Goal: Check status: Check status

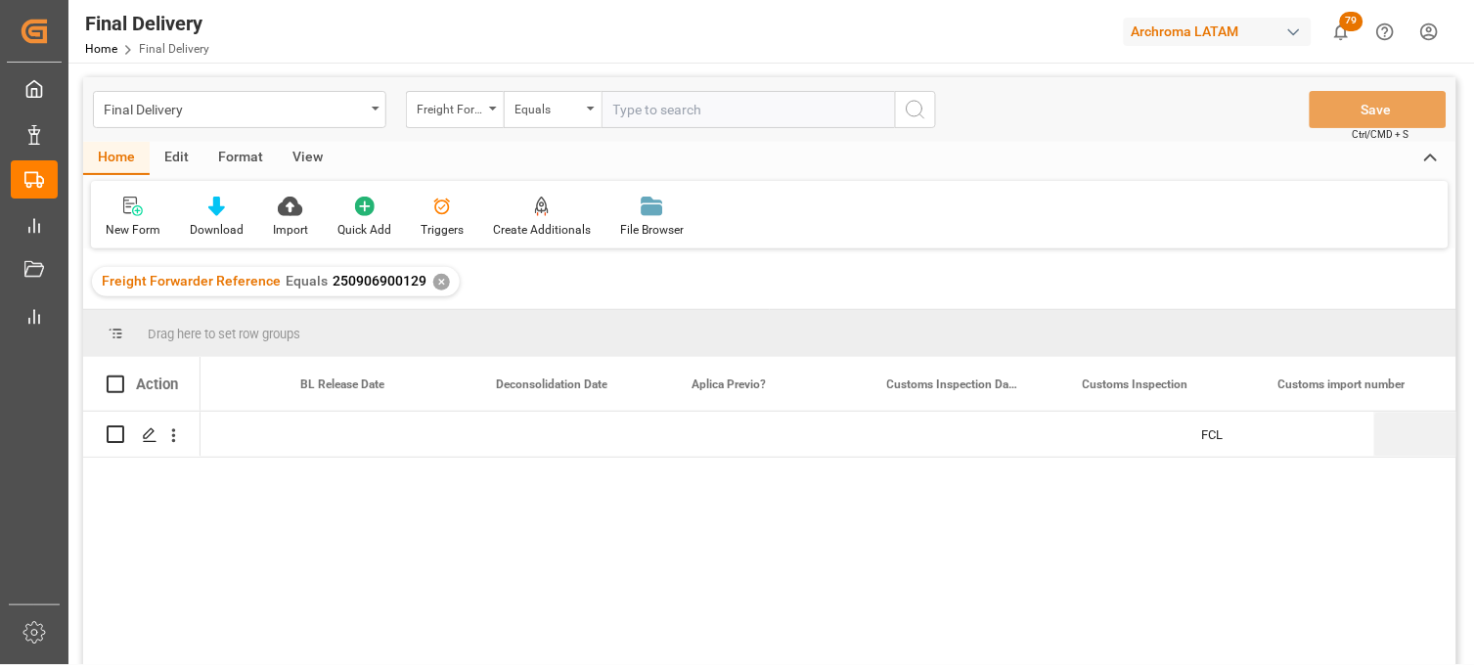
scroll to position [0, 1293]
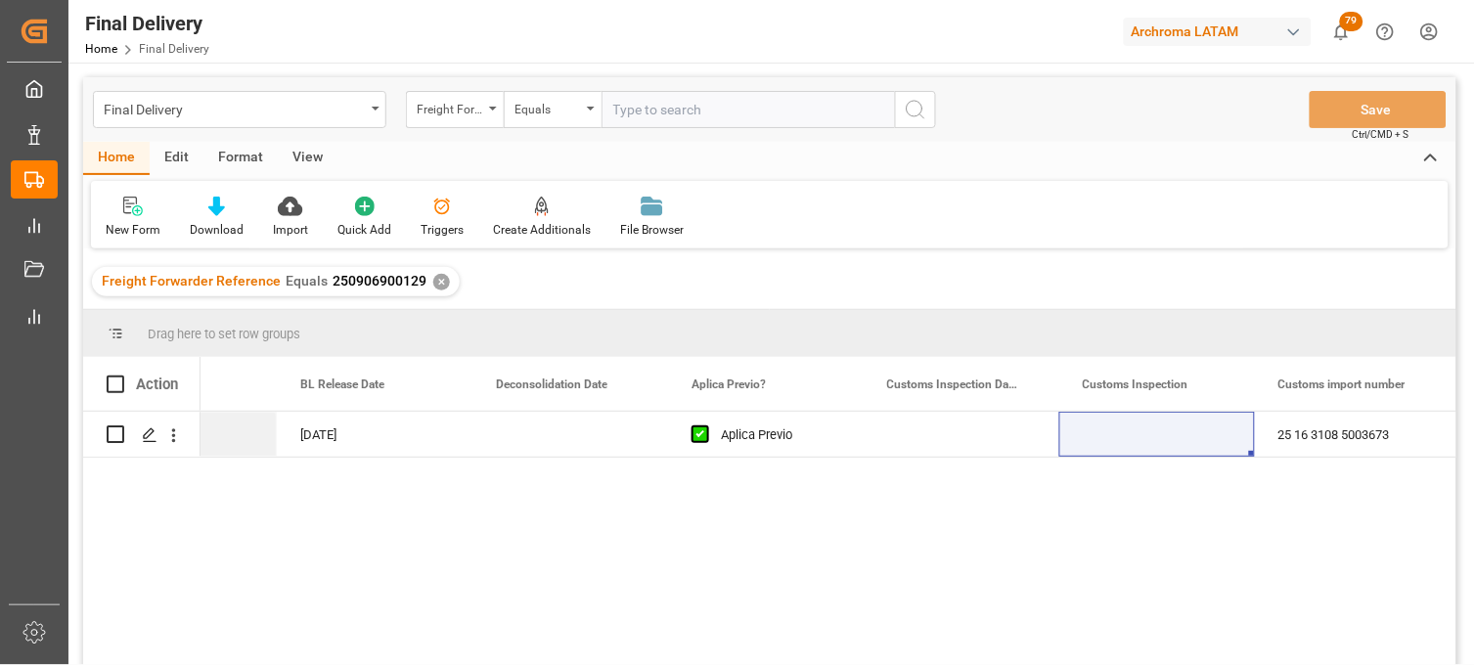
click at [434, 282] on div "✕" at bounding box center [441, 282] width 17 height 17
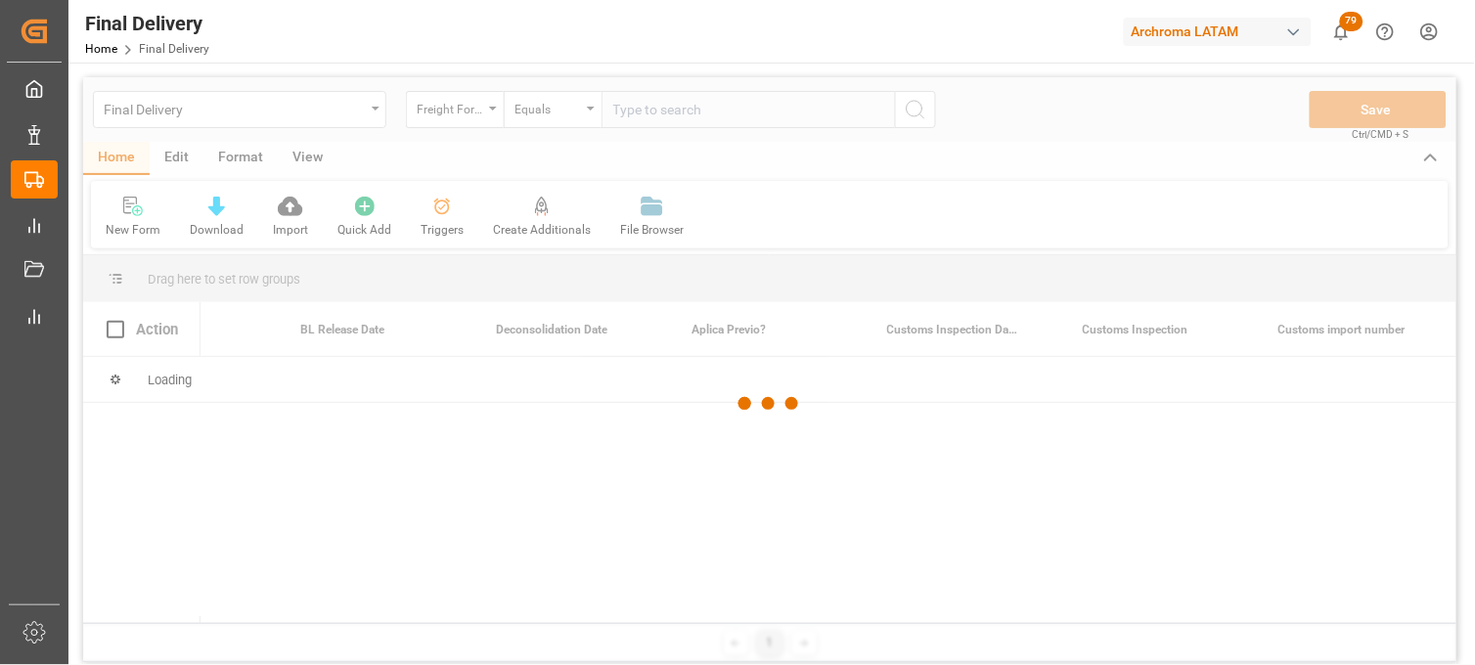
click at [650, 109] on div at bounding box center [769, 403] width 1373 height 653
click at [638, 112] on div at bounding box center [769, 403] width 1373 height 653
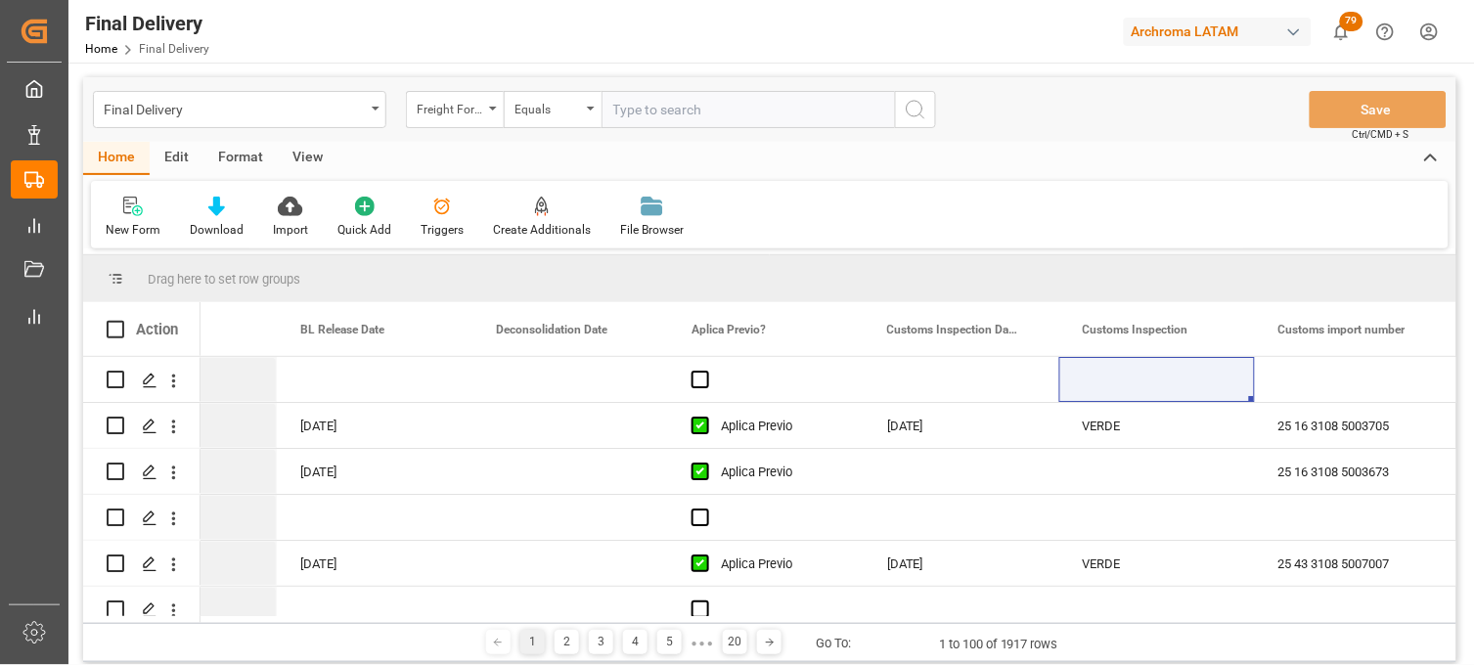
click at [638, 112] on input "text" at bounding box center [748, 109] width 293 height 37
paste input "250915080024"
type input "250915080024"
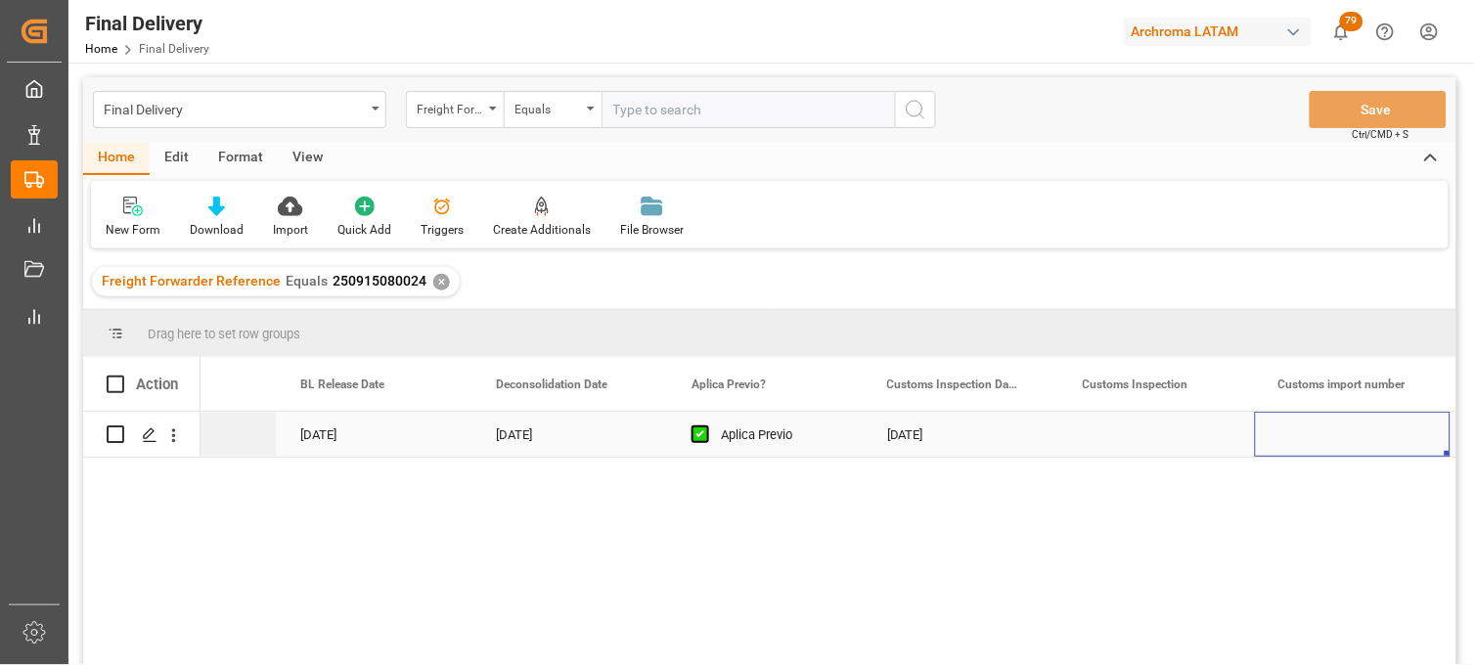
click at [1338, 441] on div "Press SPACE to select this row." at bounding box center [1353, 434] width 196 height 45
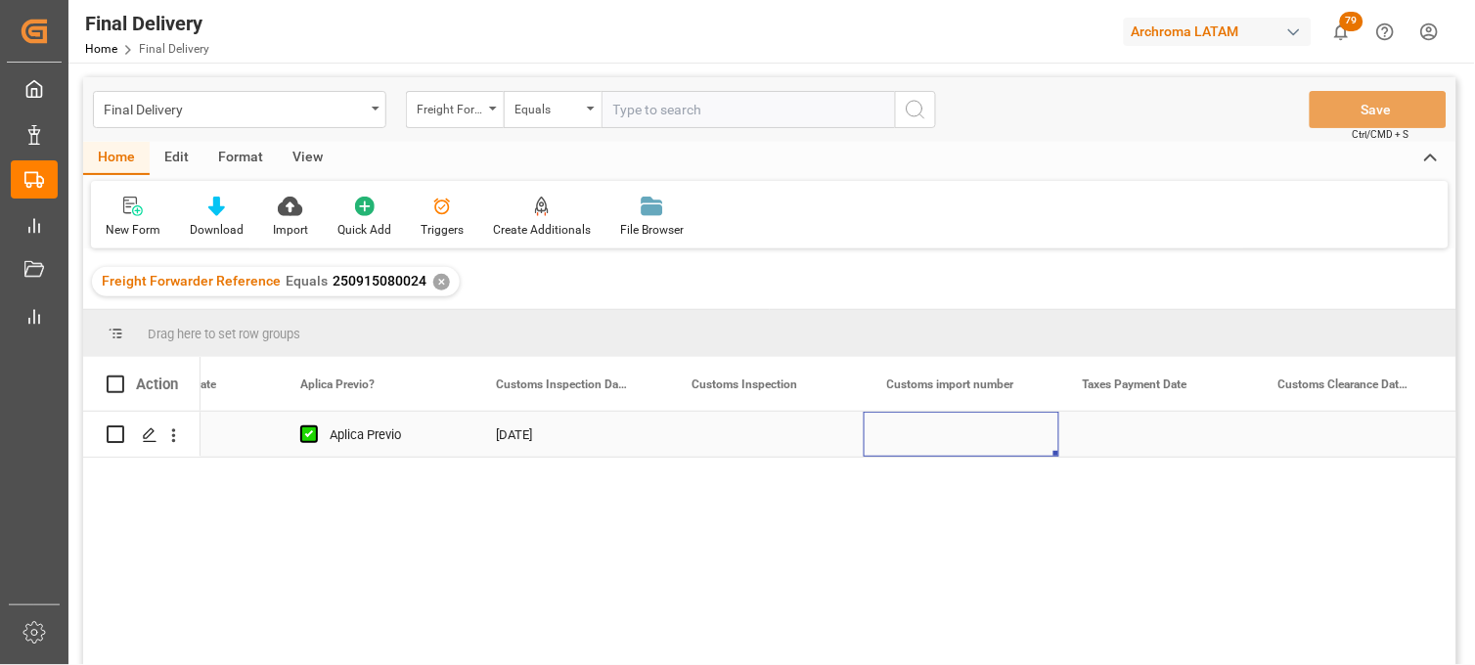
click at [965, 432] on div "Press SPACE to select this row." at bounding box center [962, 434] width 196 height 45
click at [964, 432] on input "Press SPACE to select this row." at bounding box center [961, 445] width 164 height 37
paste input "5003638"
type input "25 16 3108 5003638"
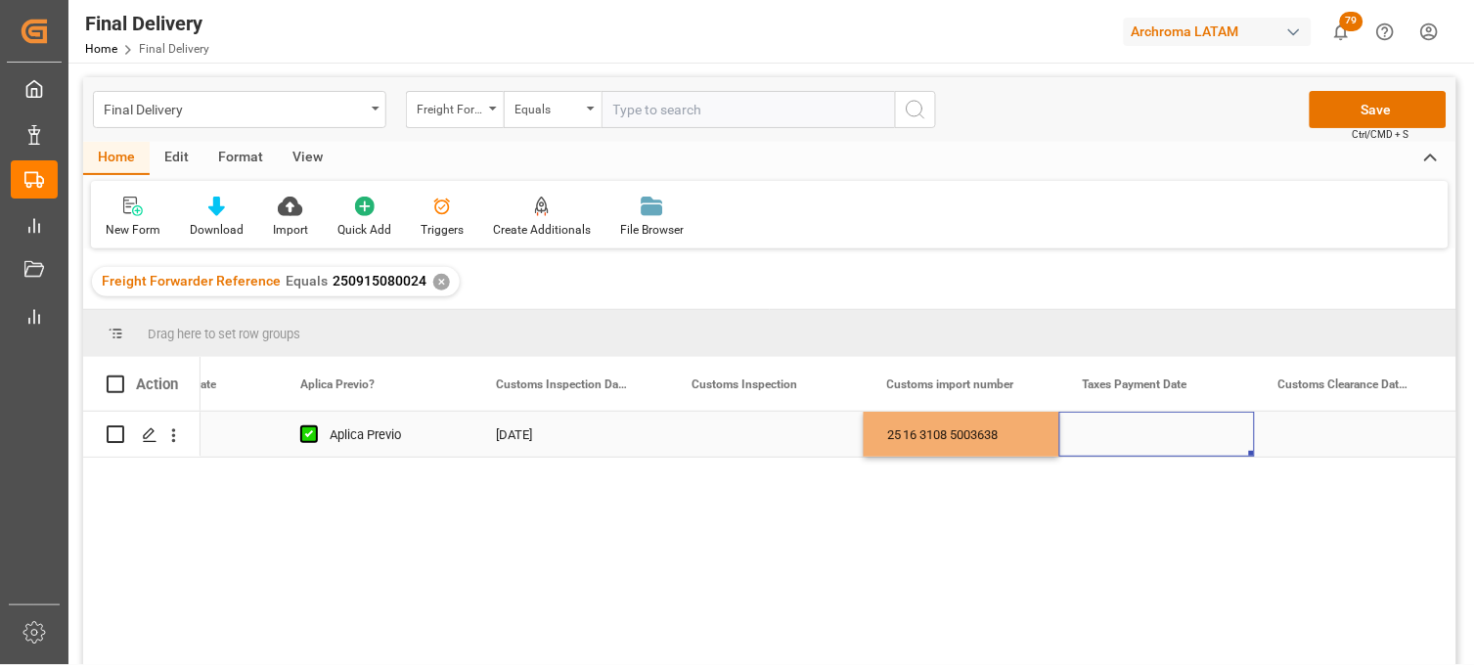
click at [1117, 435] on div "Press SPACE to select this row." at bounding box center [1157, 434] width 196 height 45
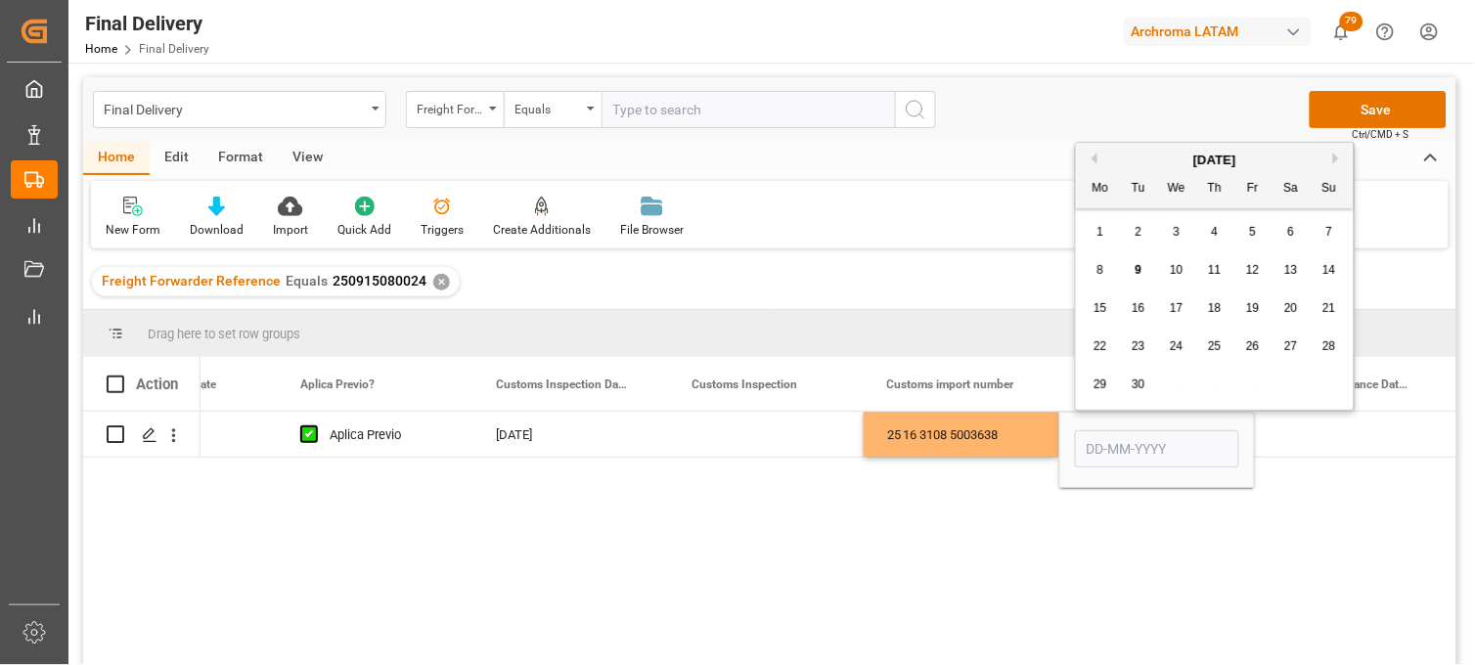
click at [1086, 272] on div "8 9 10 11 12 13 14" at bounding box center [1215, 270] width 267 height 38
click at [1099, 269] on span "8" at bounding box center [1101, 270] width 7 height 14
type input "[DATE]"
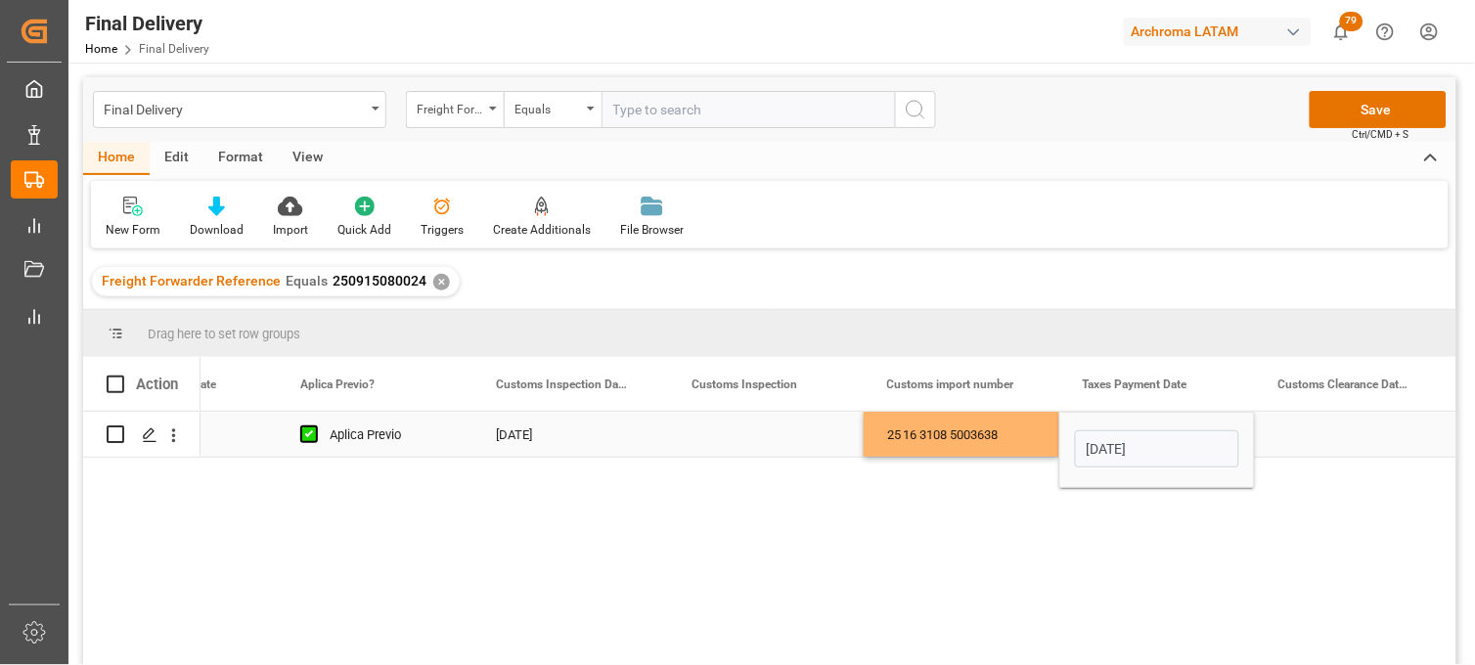
click at [970, 437] on div "25 16 3108 5003638" at bounding box center [962, 434] width 196 height 45
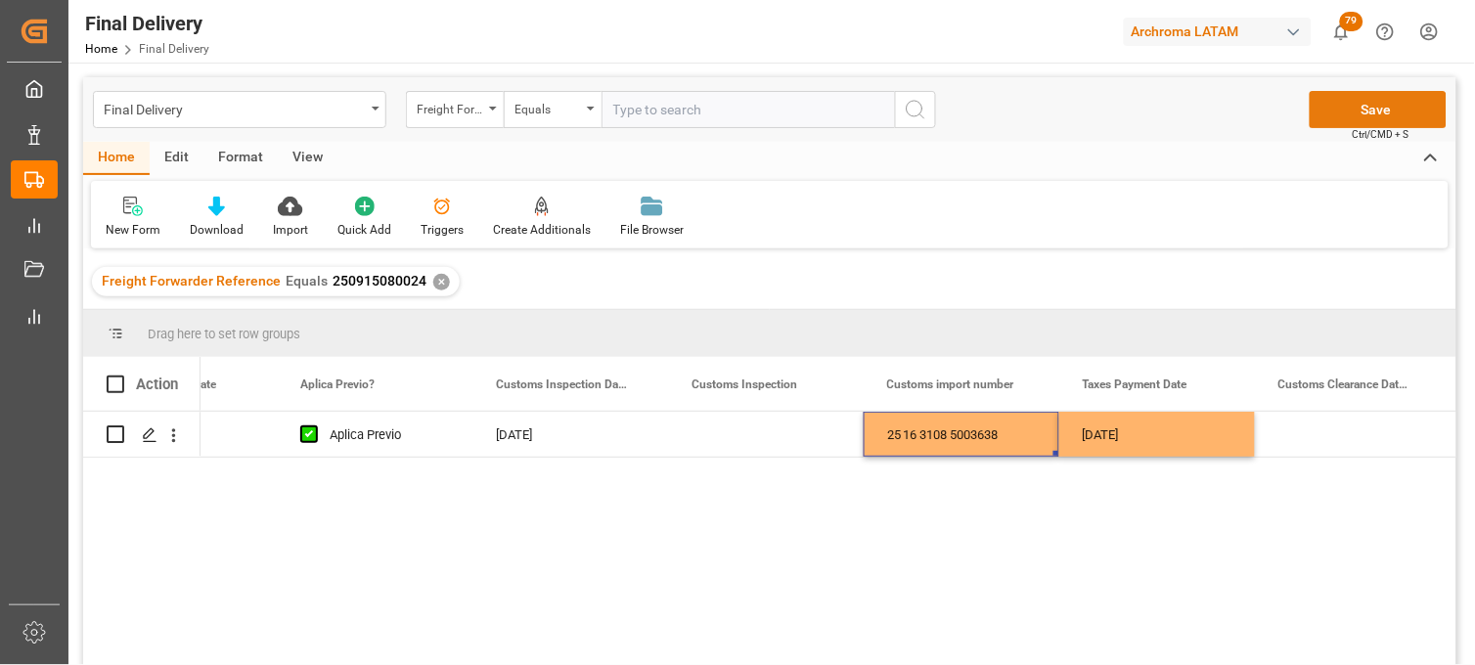
click at [1351, 111] on button "Save" at bounding box center [1378, 109] width 137 height 37
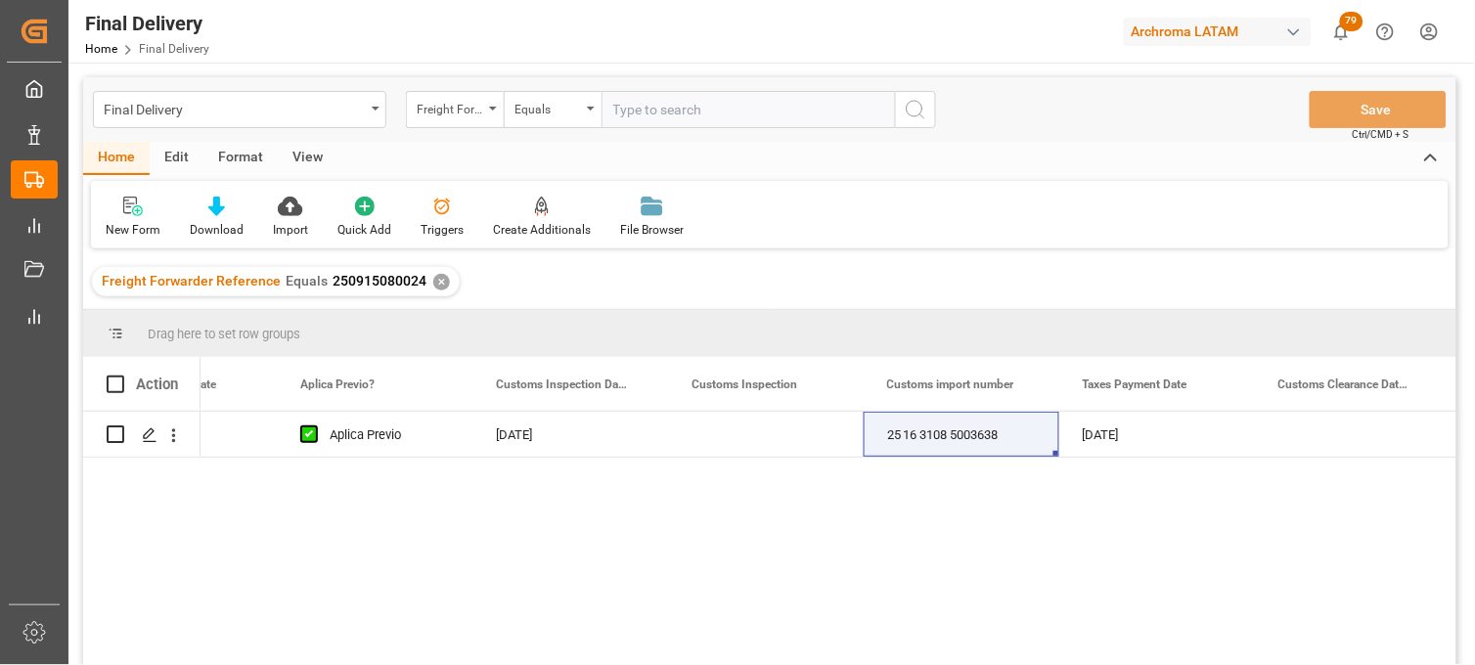
click at [434, 281] on div "✕" at bounding box center [441, 282] width 17 height 17
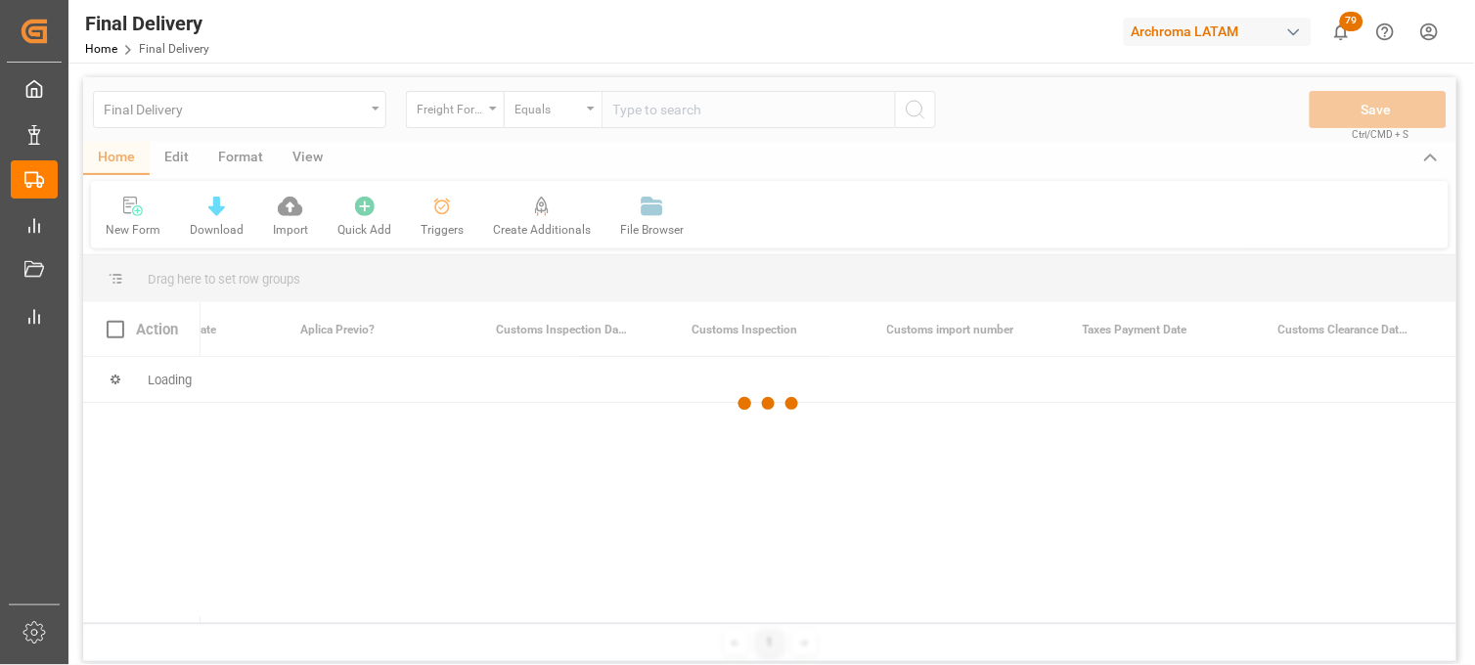
click at [639, 112] on div at bounding box center [769, 403] width 1373 height 653
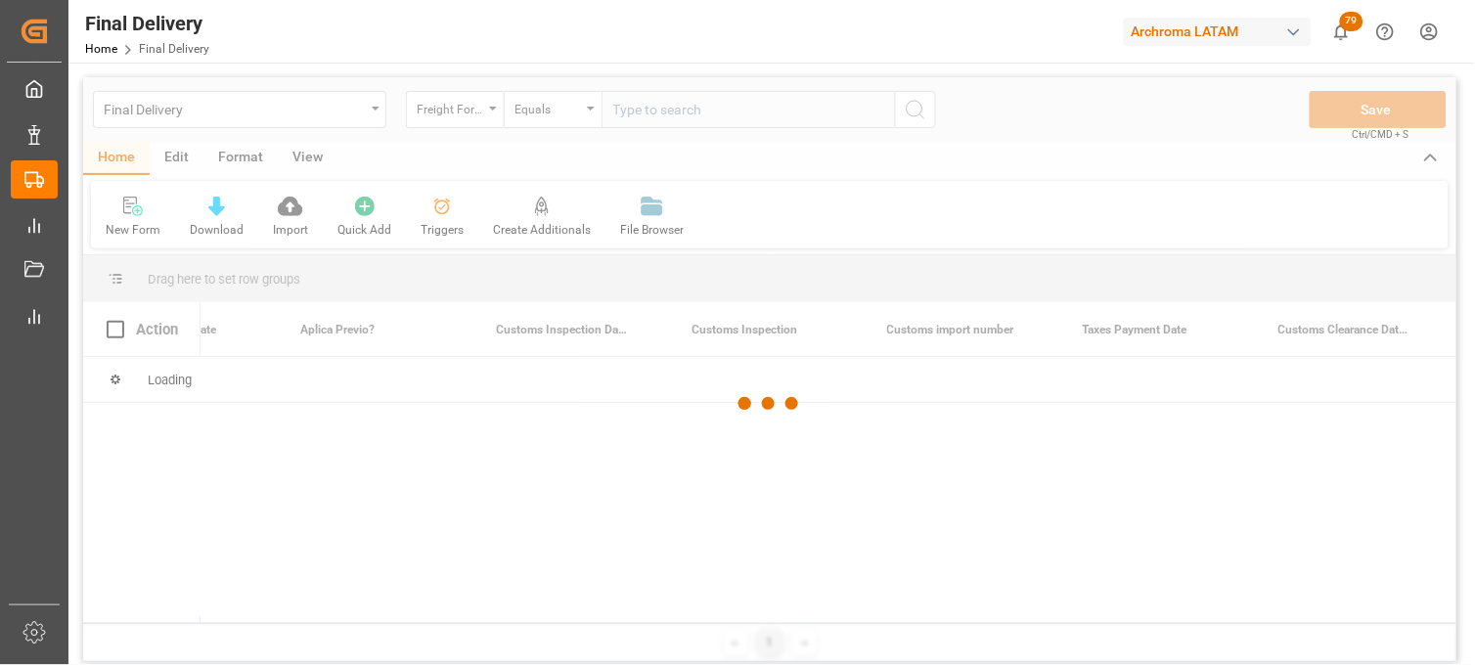
click at [639, 112] on div at bounding box center [769, 403] width 1373 height 653
click at [641, 109] on div at bounding box center [769, 403] width 1373 height 653
click at [637, 109] on div at bounding box center [769, 403] width 1373 height 653
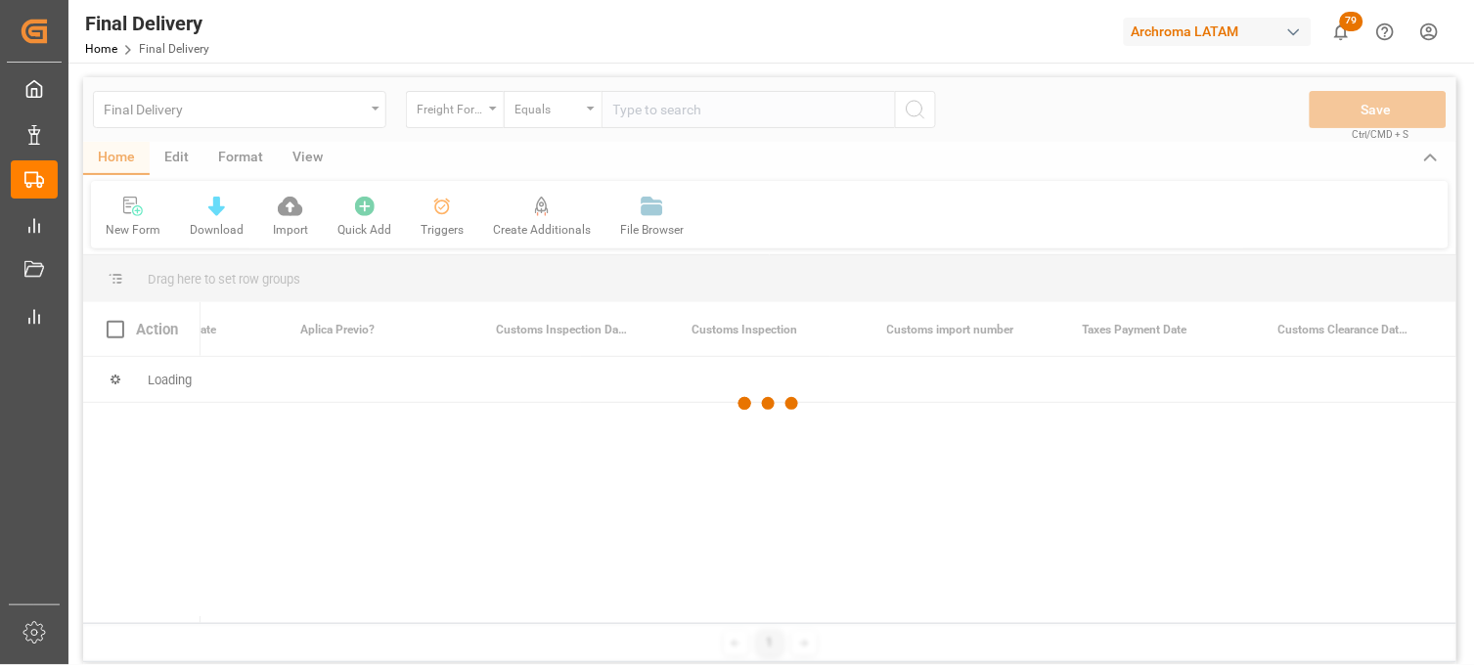
click at [637, 109] on div at bounding box center [769, 403] width 1373 height 653
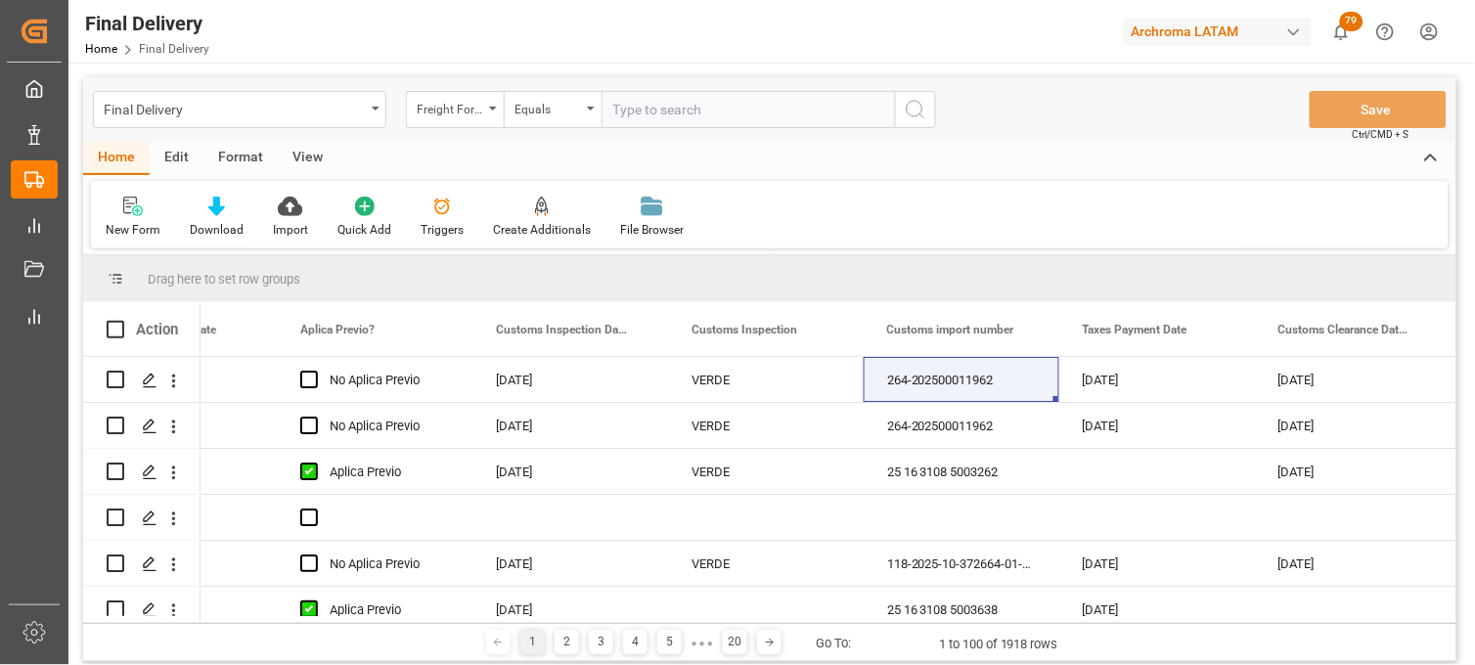
click at [636, 110] on input "text" at bounding box center [748, 109] width 293 height 37
paste input "250915080084"
type input "250915080084"
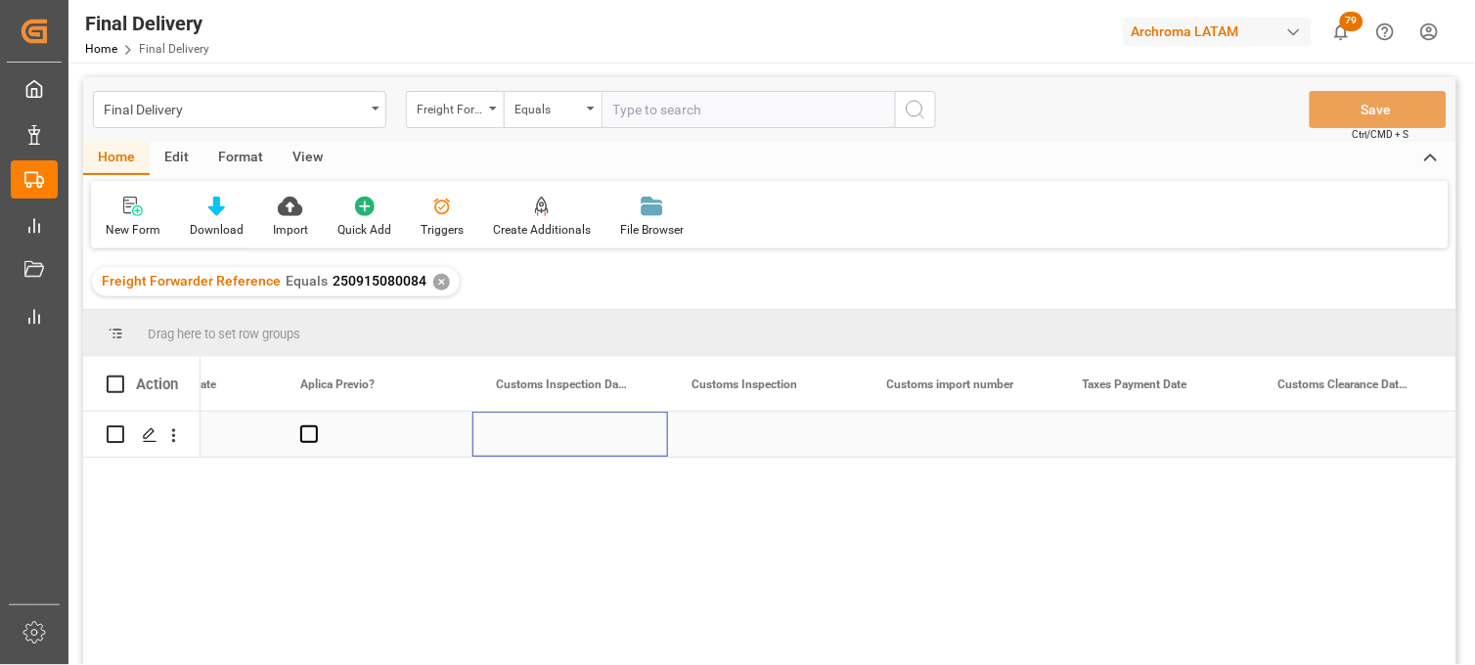
click at [546, 432] on div "Press SPACE to select this row." at bounding box center [570, 434] width 196 height 45
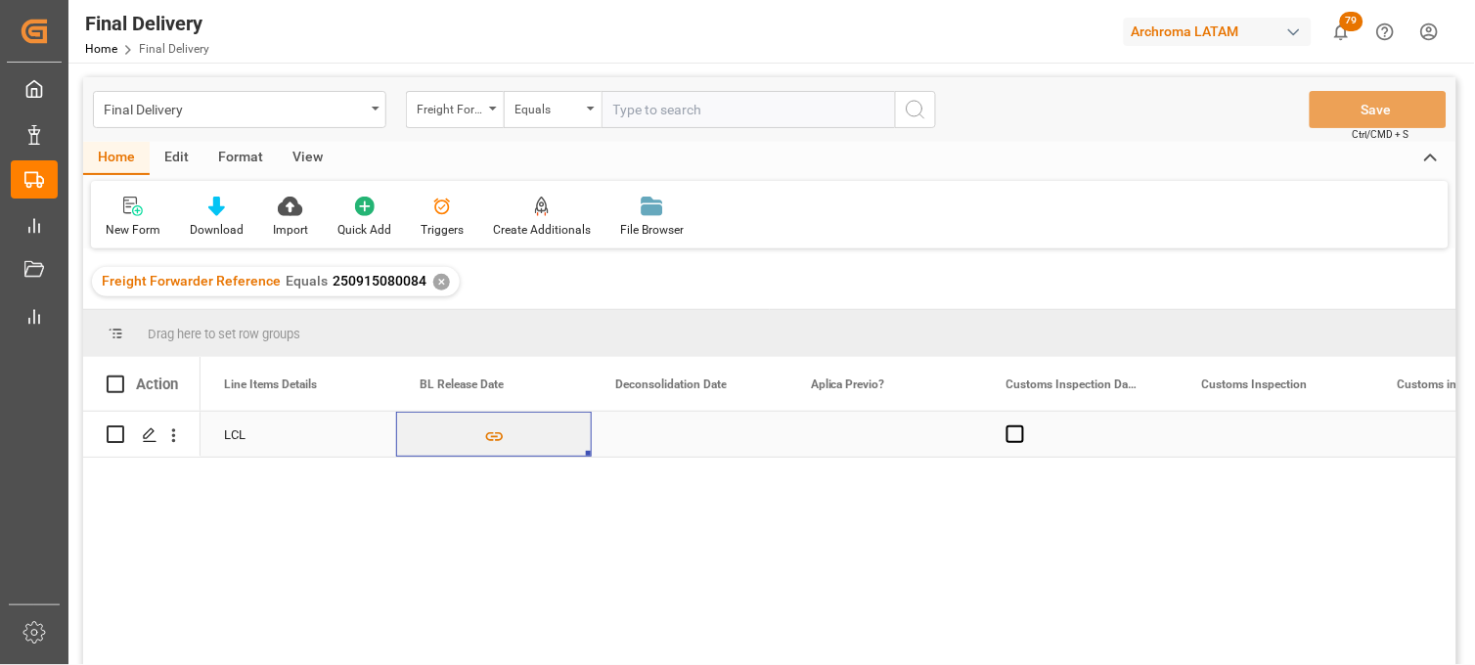
scroll to position [0, 783]
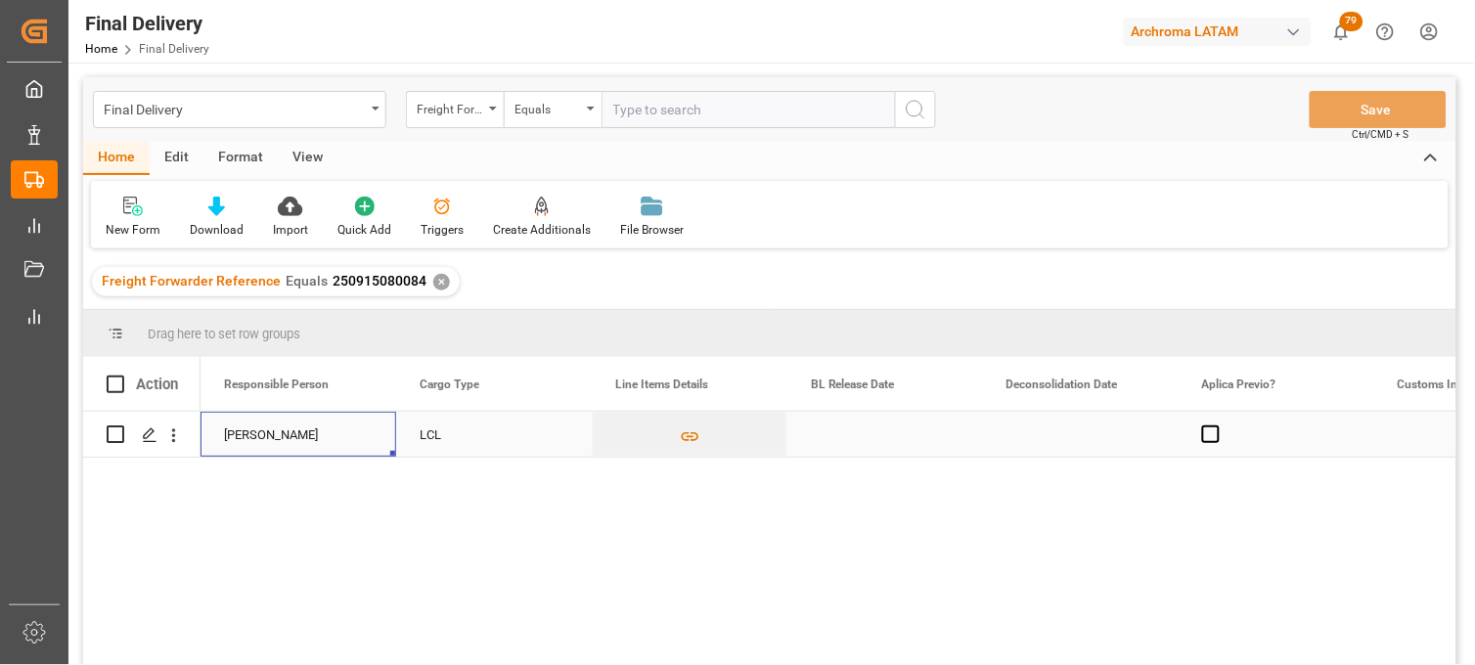
click at [836, 432] on div "Press SPACE to select this row." at bounding box center [885, 434] width 196 height 45
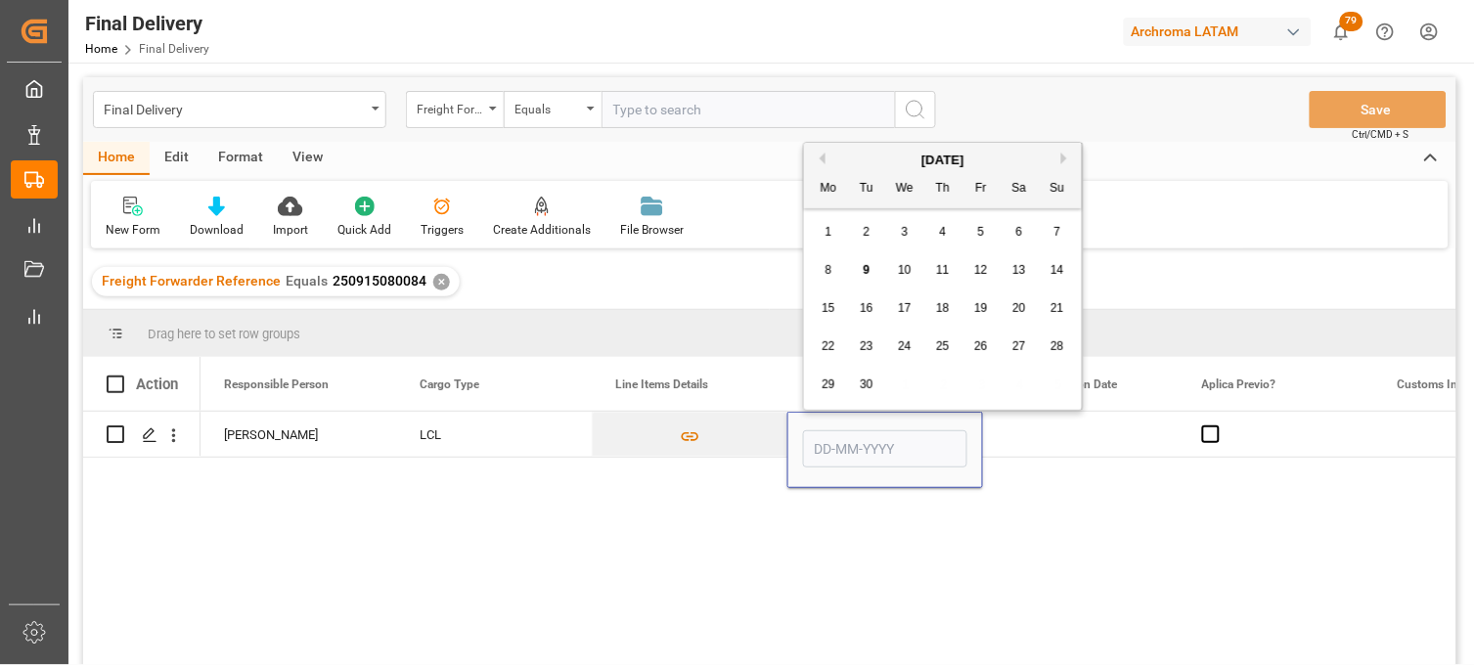
click at [871, 271] on div "9" at bounding box center [867, 270] width 24 height 23
type input "[DATE]"
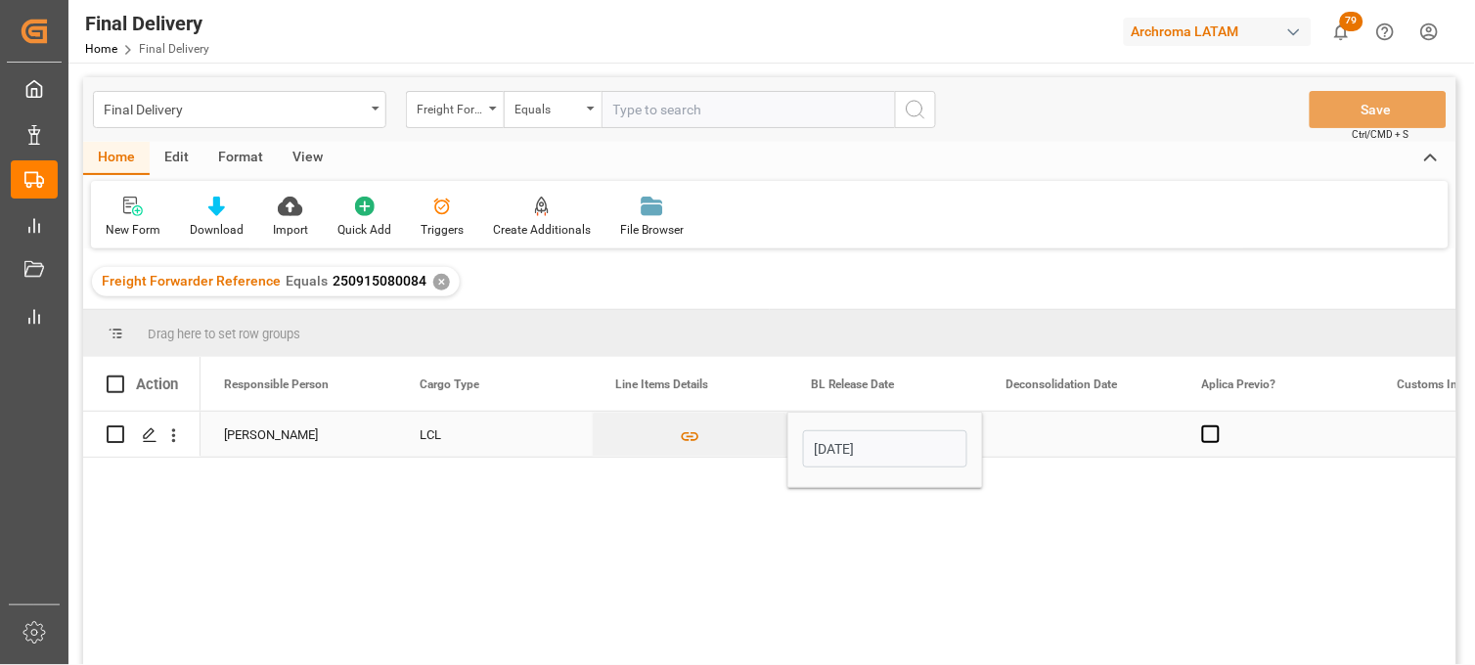
click at [1052, 426] on div "Press SPACE to select this row." at bounding box center [1081, 434] width 196 height 45
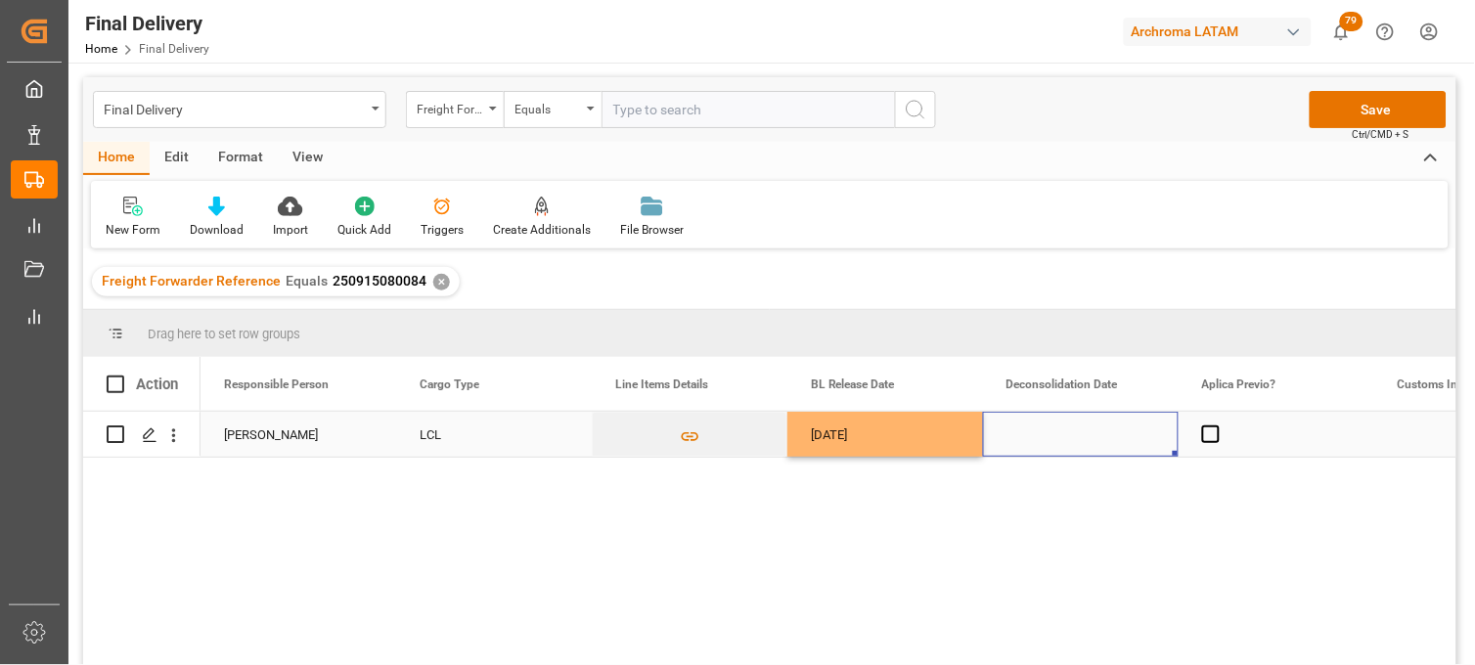
click at [1044, 428] on div "Press SPACE to select this row." at bounding box center [1081, 434] width 196 height 45
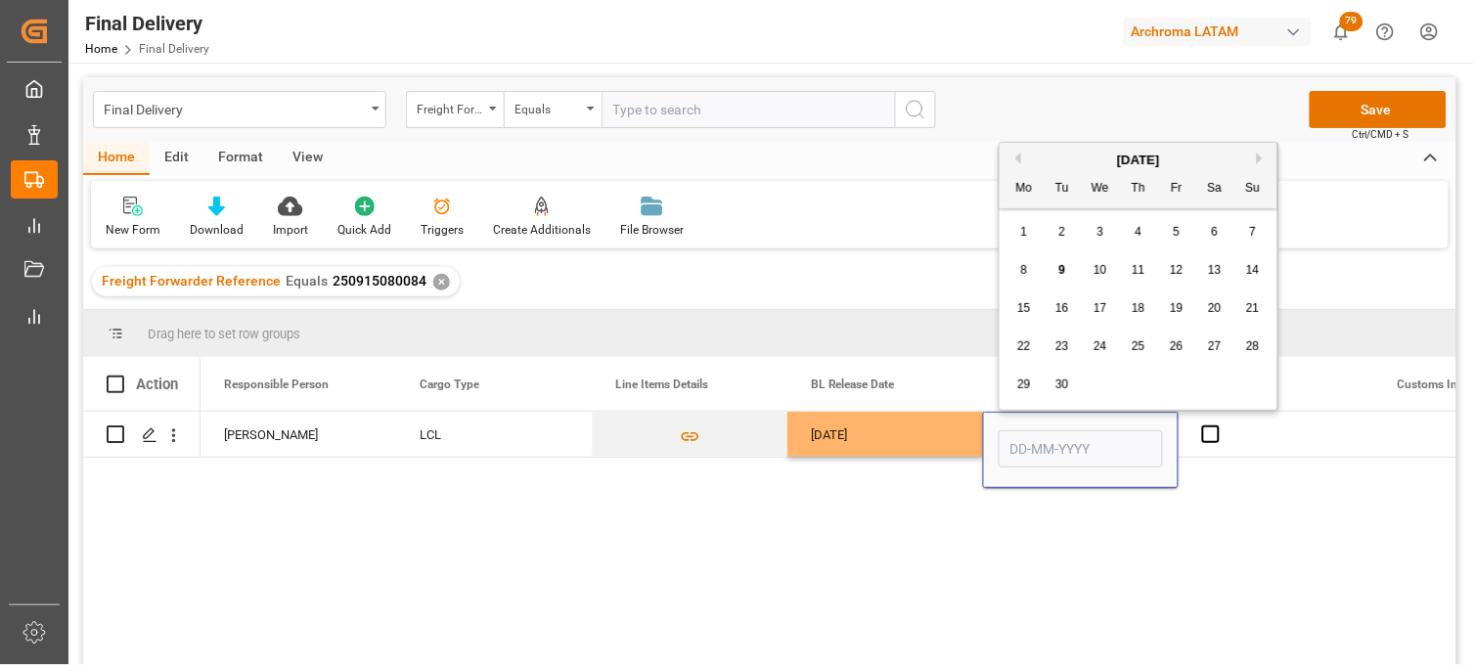
click at [1101, 229] on span "3" at bounding box center [1101, 232] width 7 height 14
type input "[DATE]"
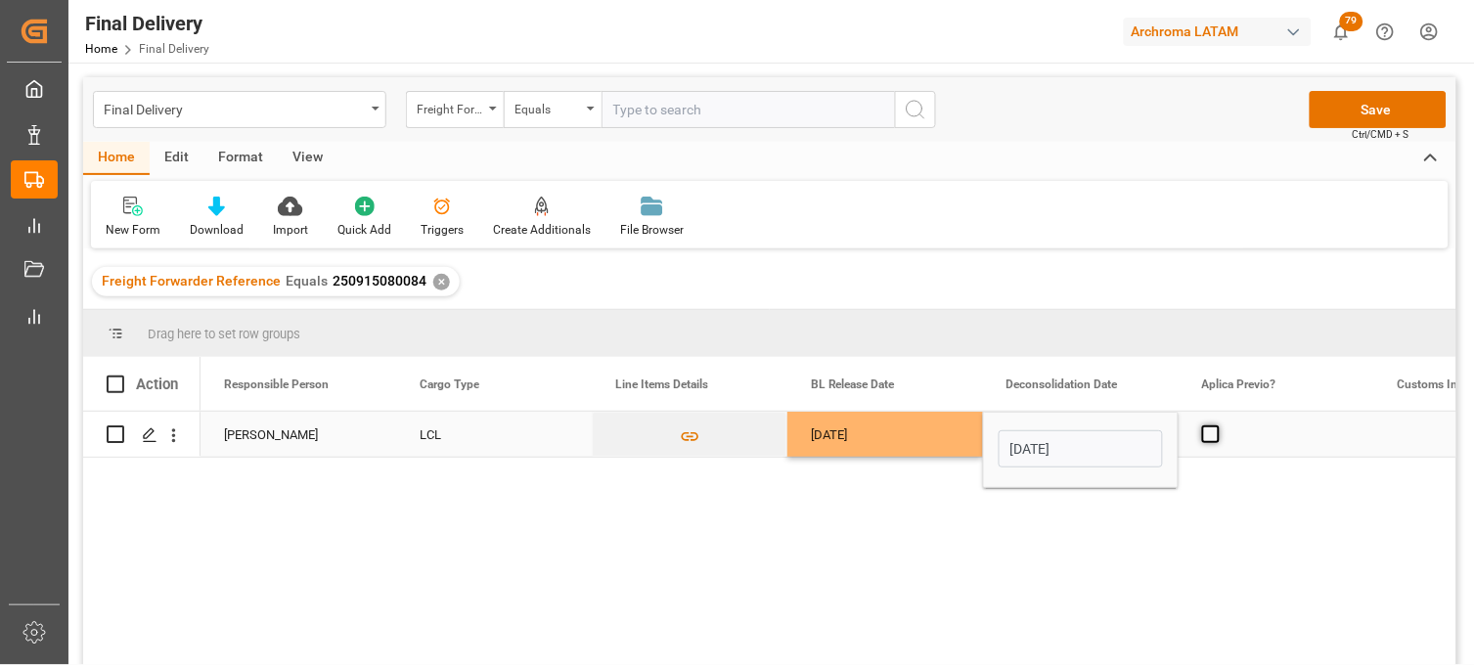
click at [1209, 433] on span "Press SPACE to select this row." at bounding box center [1211, 435] width 18 height 18
click at [1217, 426] on input "Press SPACE to select this row." at bounding box center [1217, 426] width 0 height 0
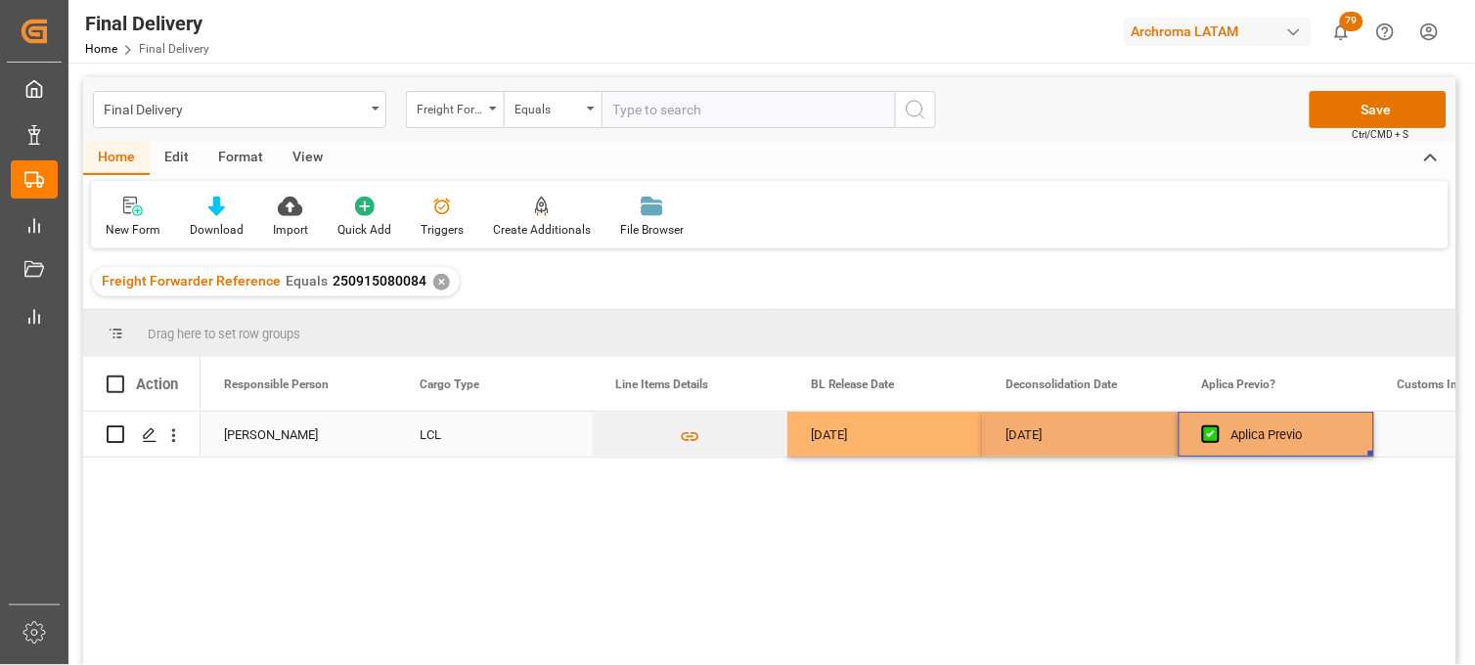
click at [1109, 447] on div "[DATE]" at bounding box center [1081, 434] width 196 height 45
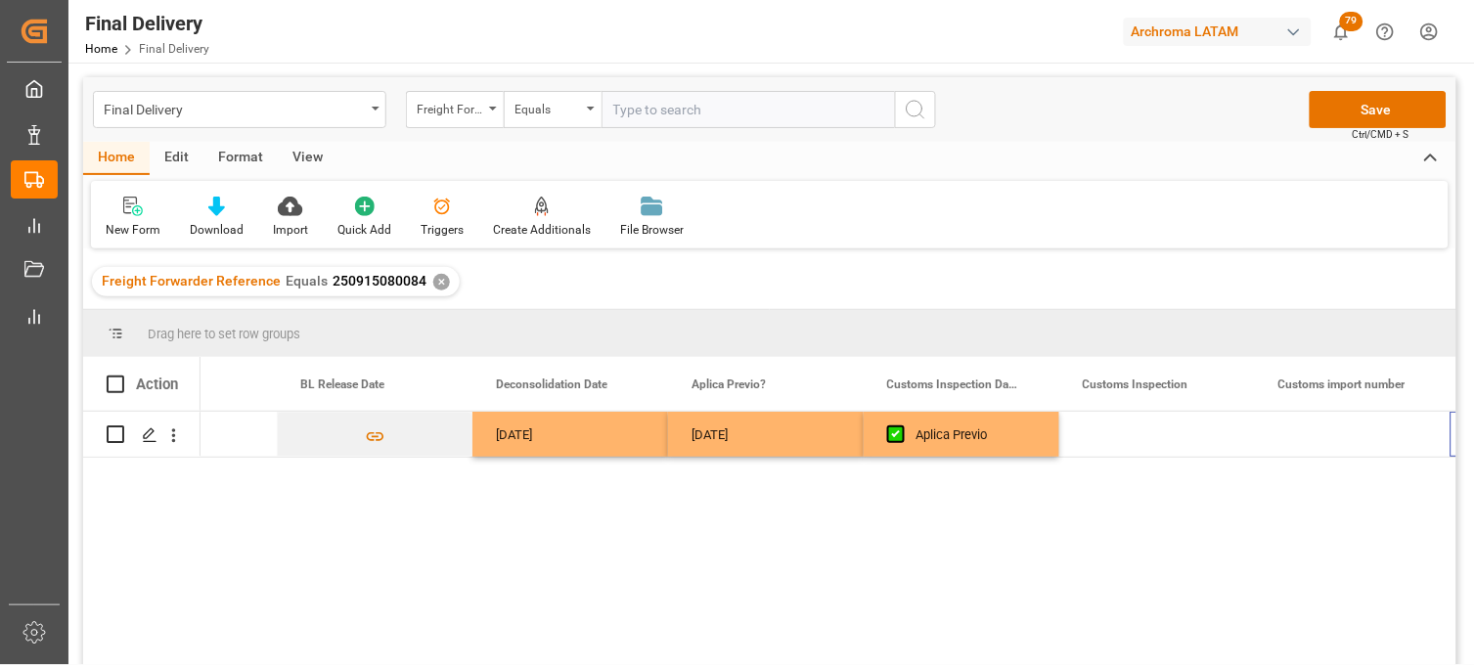
scroll to position [0, 1293]
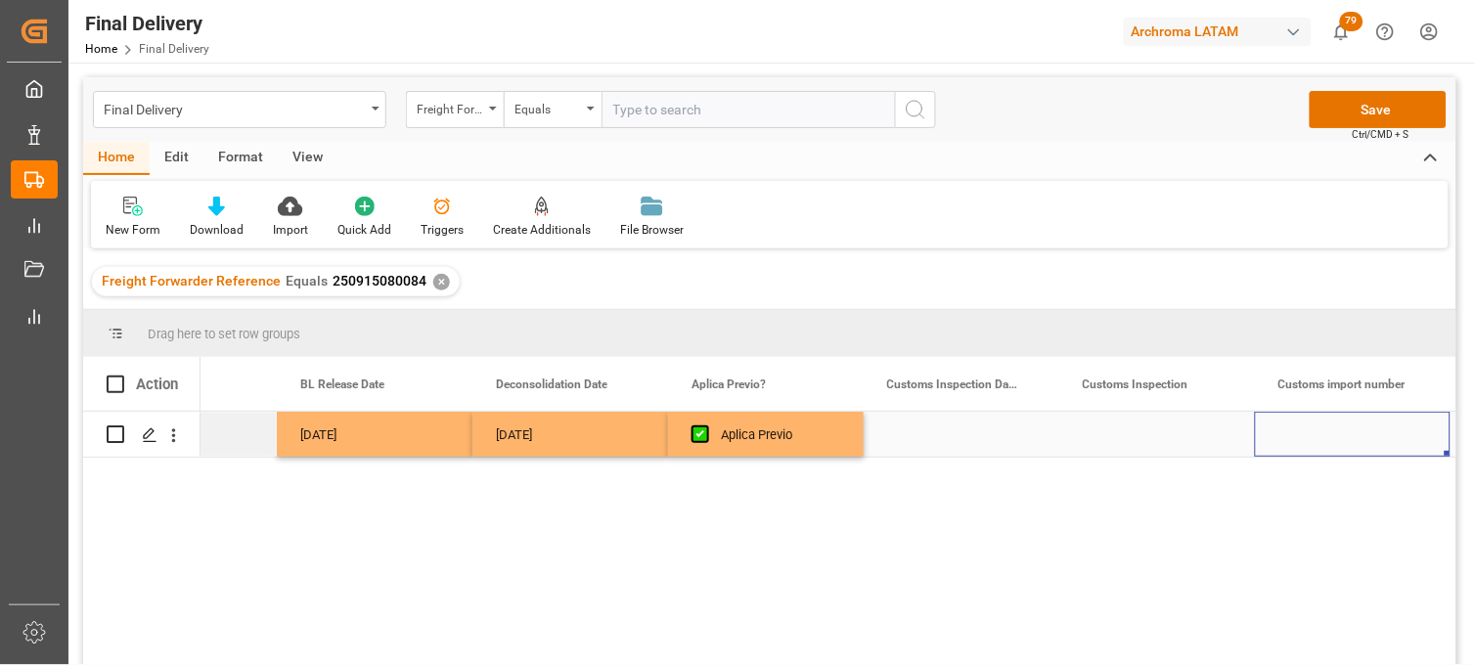
click at [941, 428] on div "Press SPACE to select this row." at bounding box center [962, 434] width 196 height 45
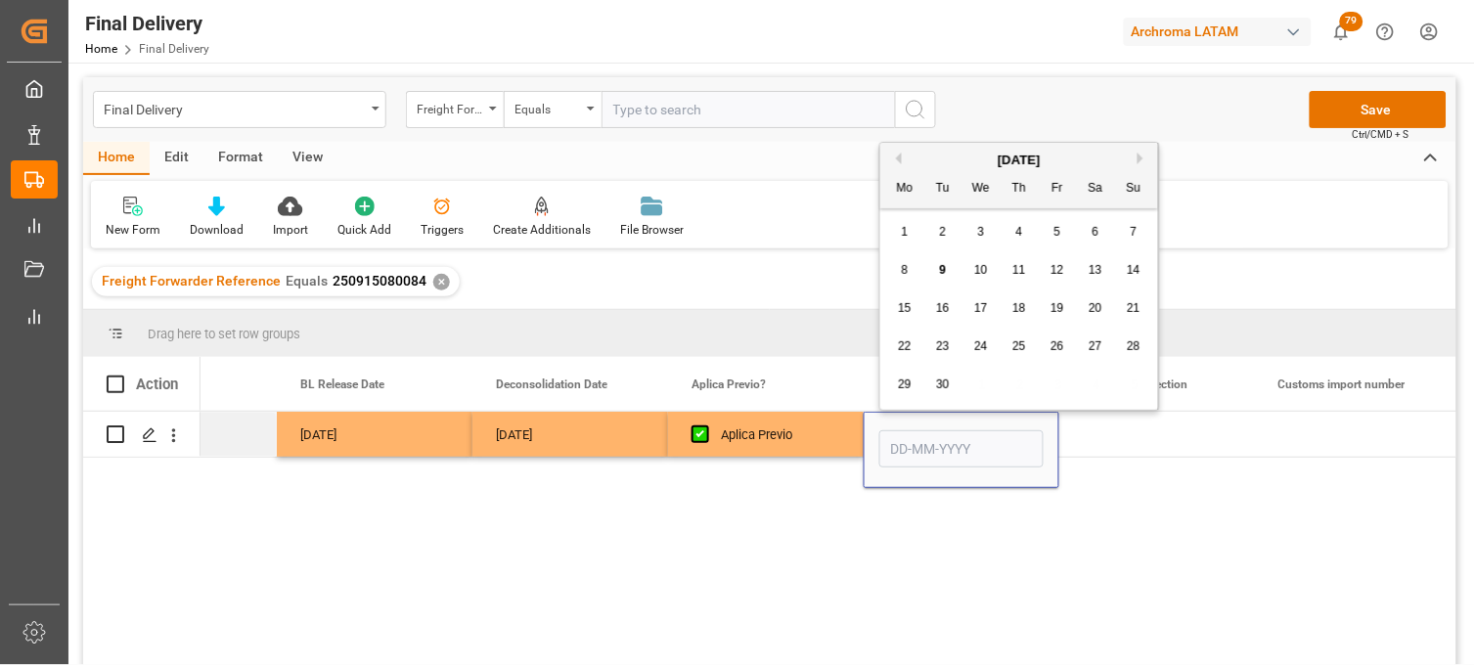
click at [988, 278] on div "10" at bounding box center [981, 270] width 24 height 23
type input "[DATE]"
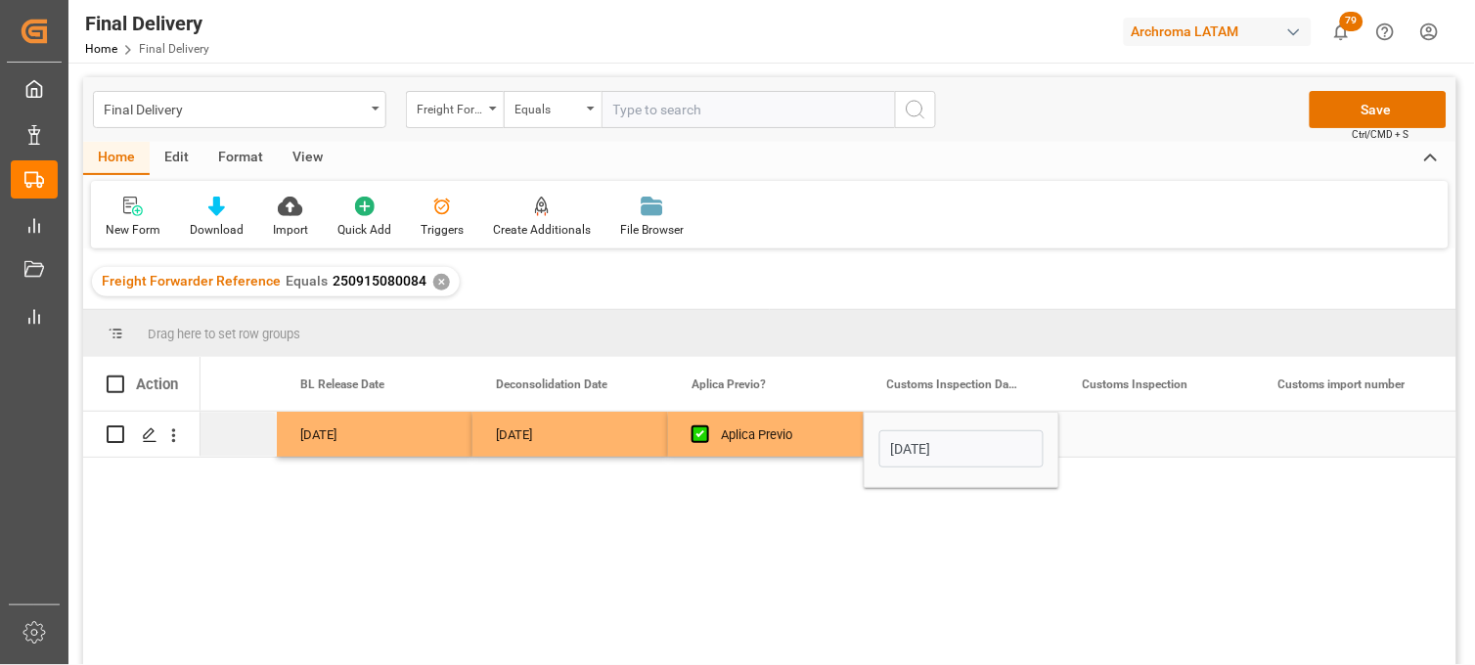
click at [1129, 430] on div "Press SPACE to select this row." at bounding box center [1157, 434] width 196 height 45
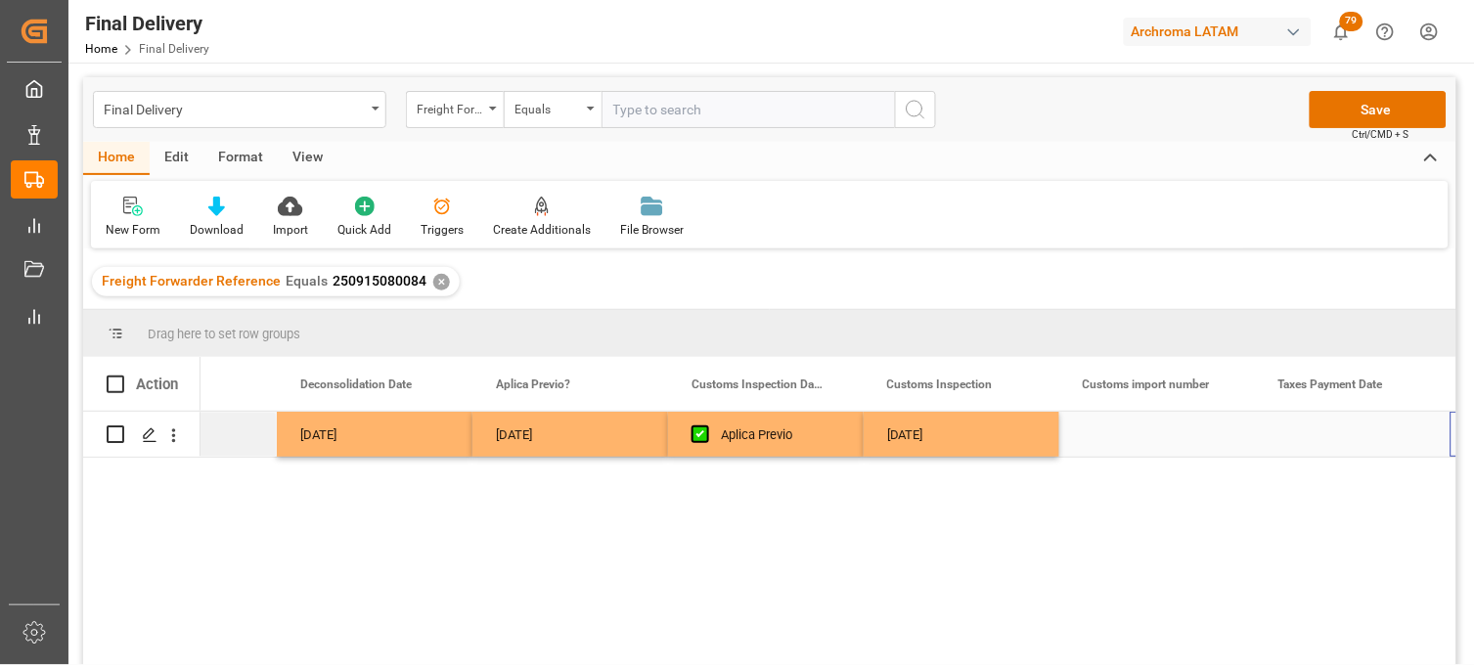
scroll to position [0, 1489]
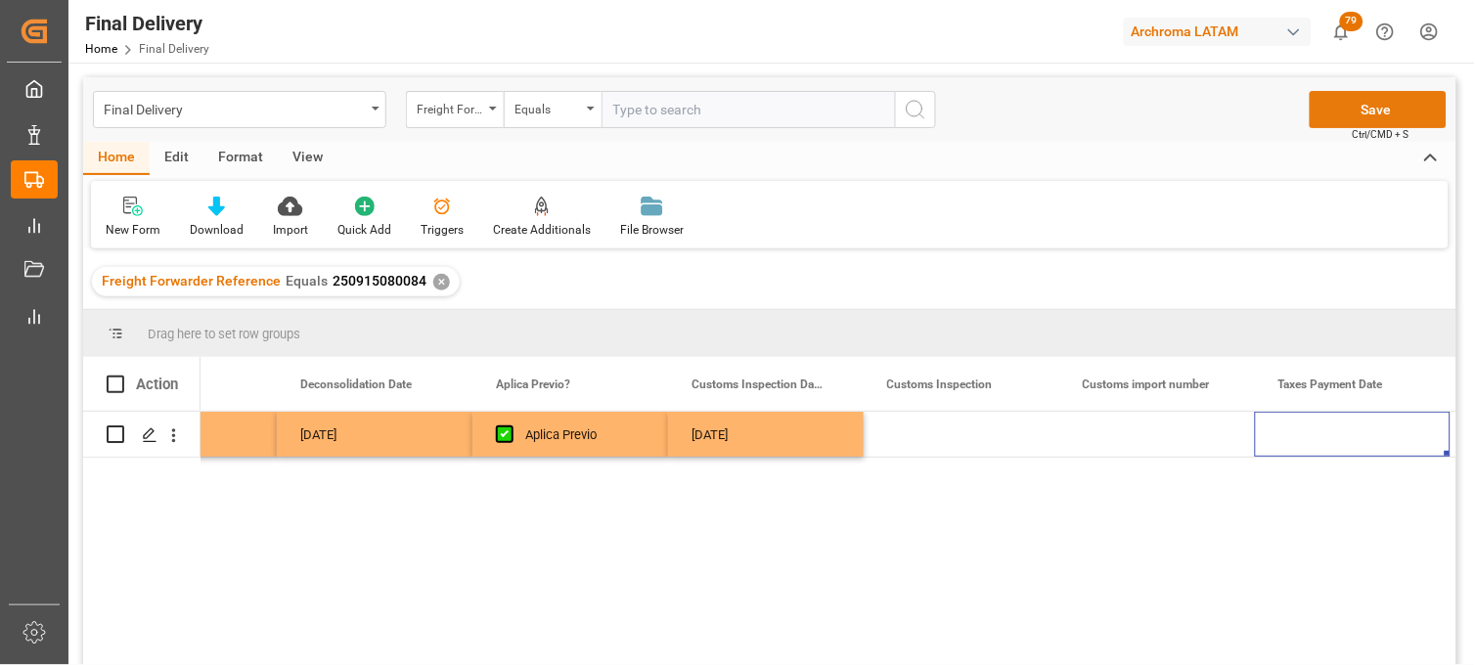
click at [1334, 115] on button "Save" at bounding box center [1378, 109] width 137 height 37
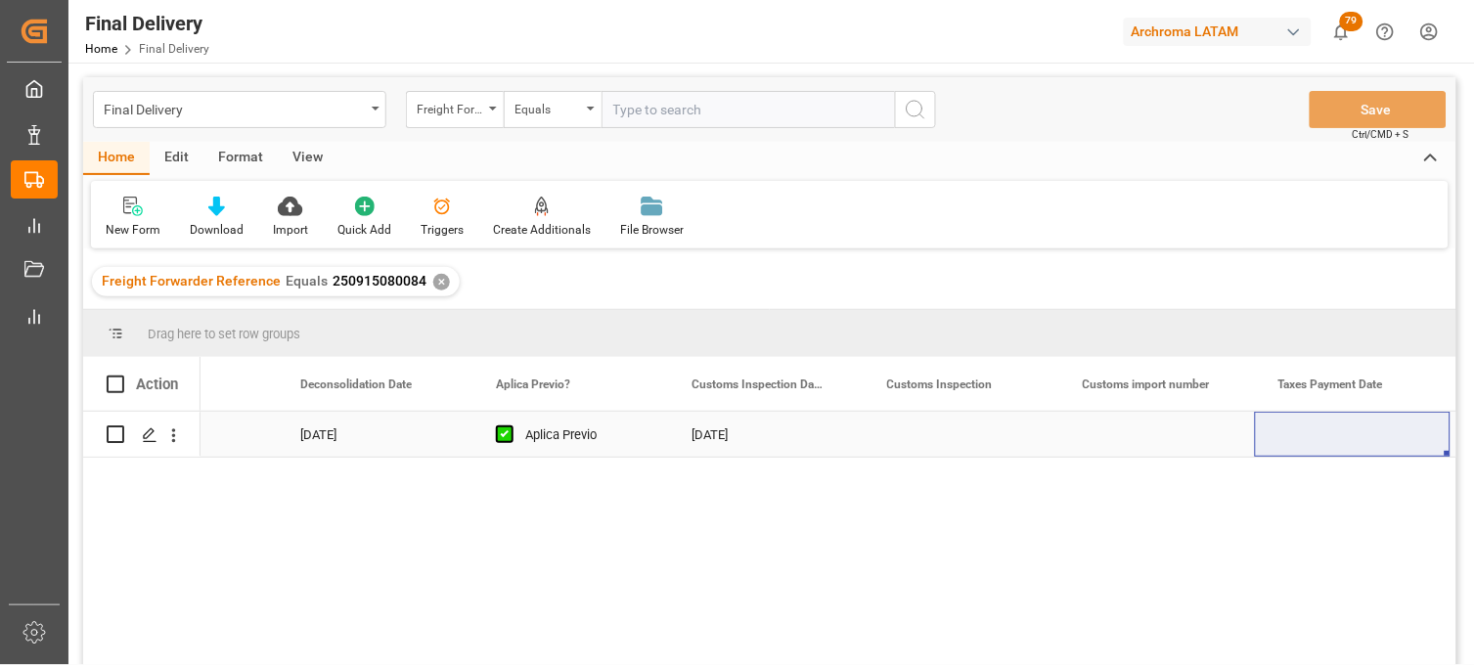
click at [695, 437] on div "[DATE]" at bounding box center [766, 434] width 196 height 45
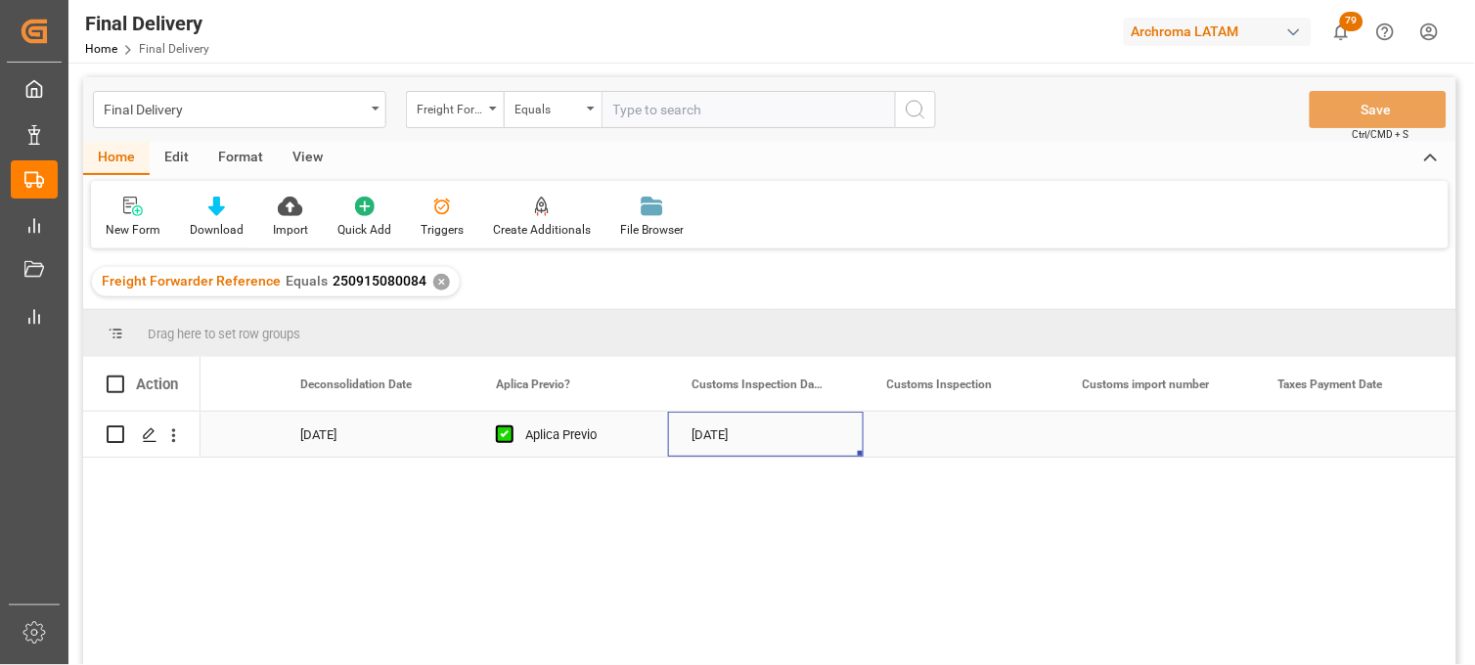
click at [695, 437] on div "[DATE]" at bounding box center [766, 434] width 196 height 45
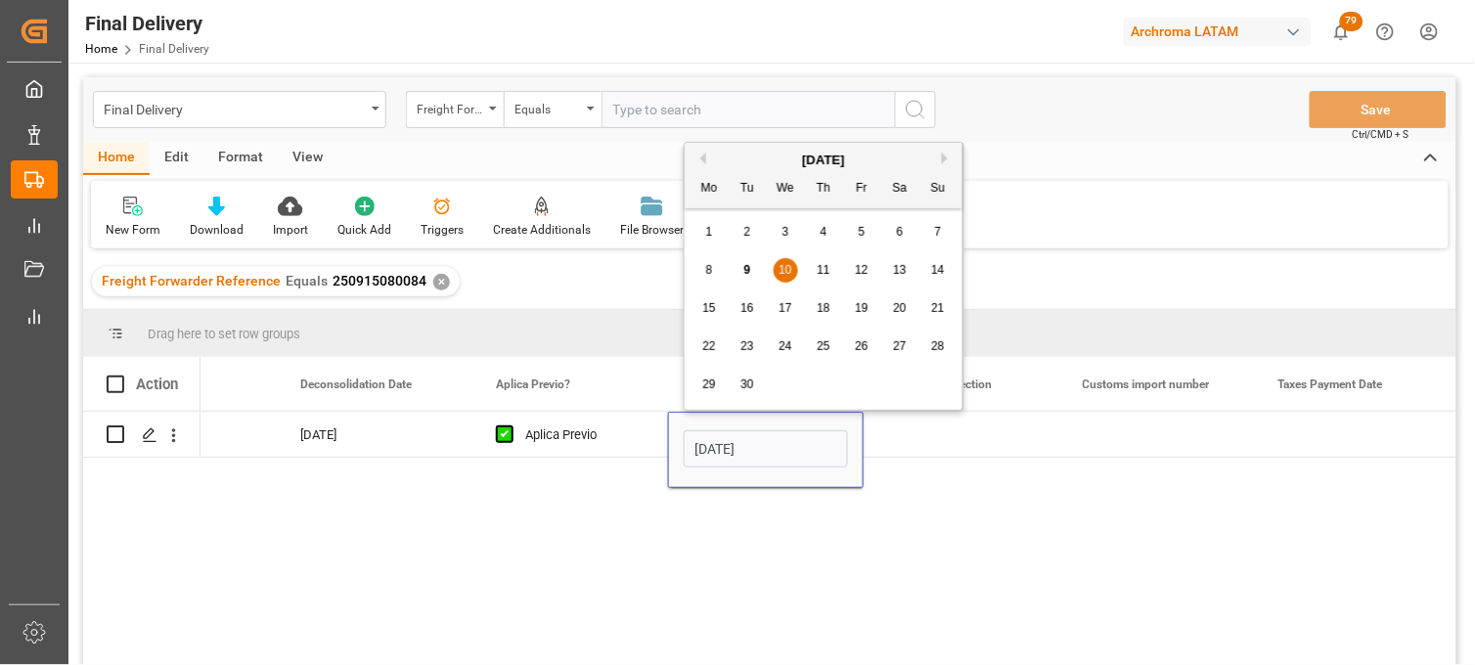
click at [826, 276] on span "11" at bounding box center [823, 270] width 13 height 14
type input "[DATE]"
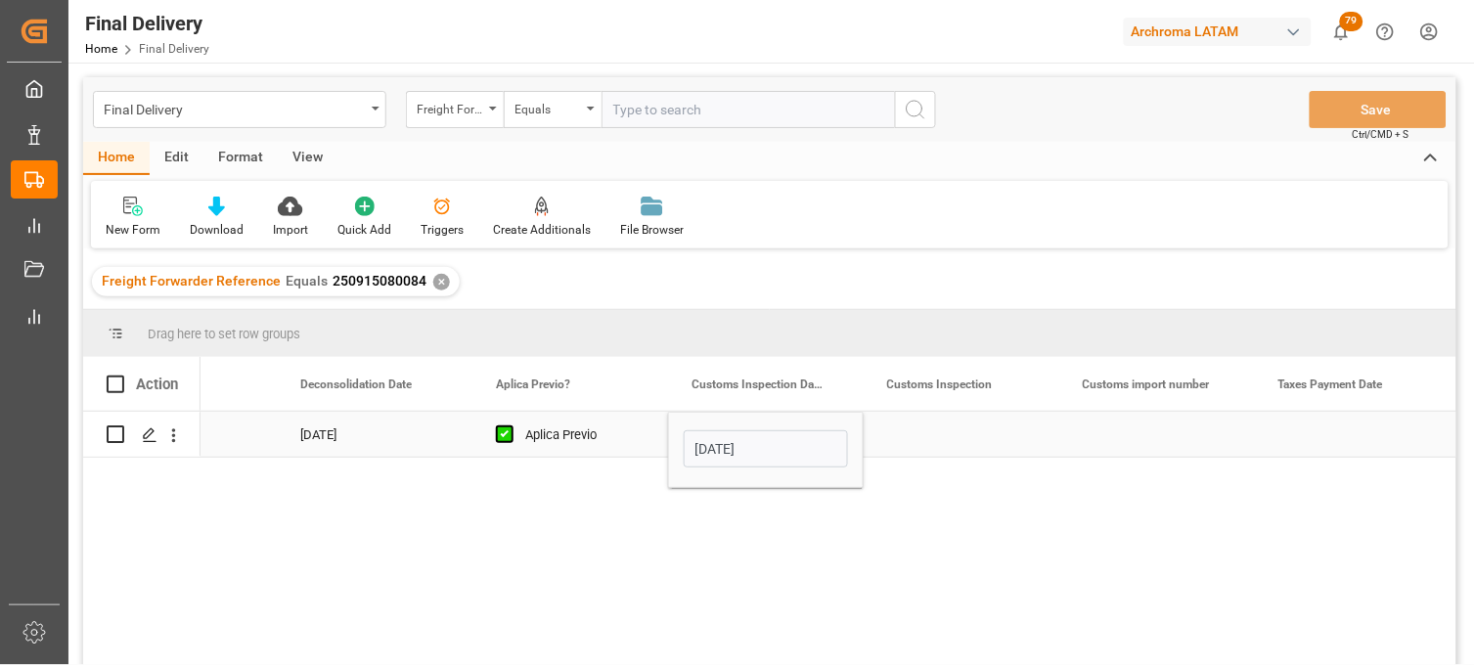
click at [933, 434] on div "Press SPACE to select this row." at bounding box center [962, 434] width 196 height 45
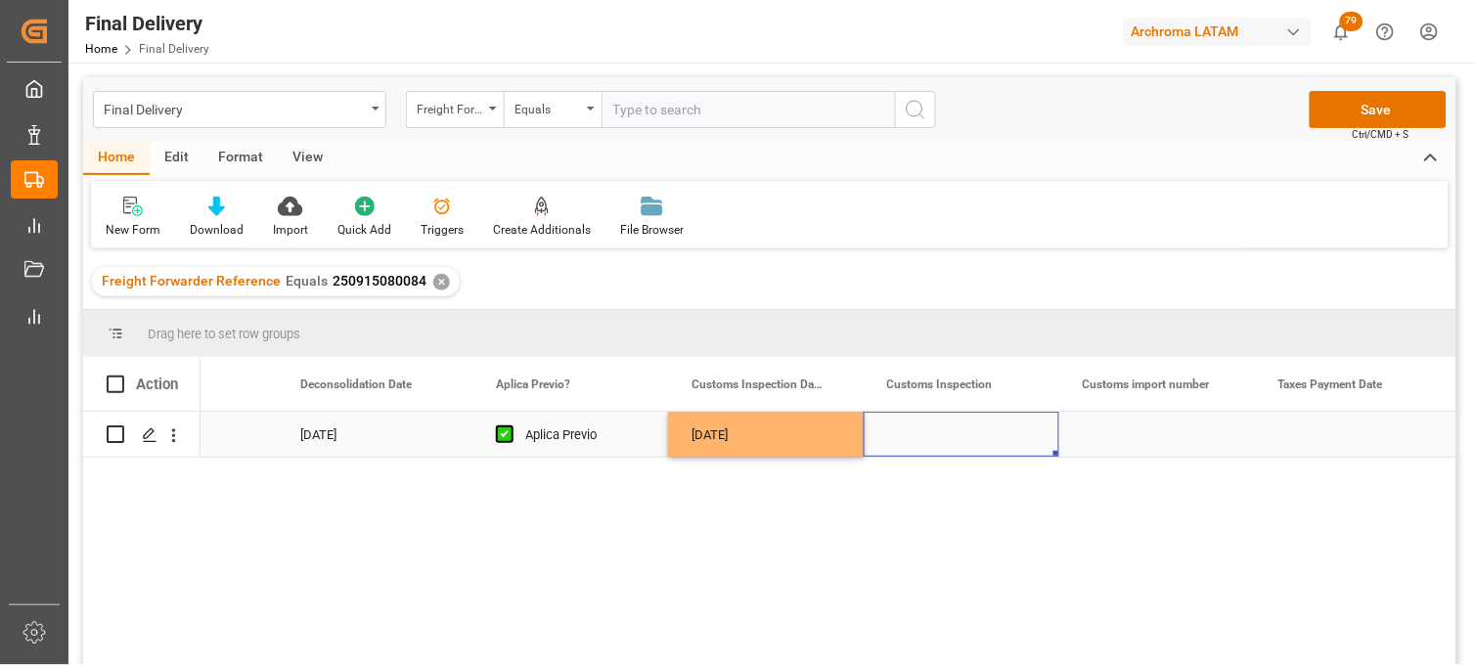
click at [1343, 435] on div "Press SPACE to select this row." at bounding box center [1353, 434] width 196 height 45
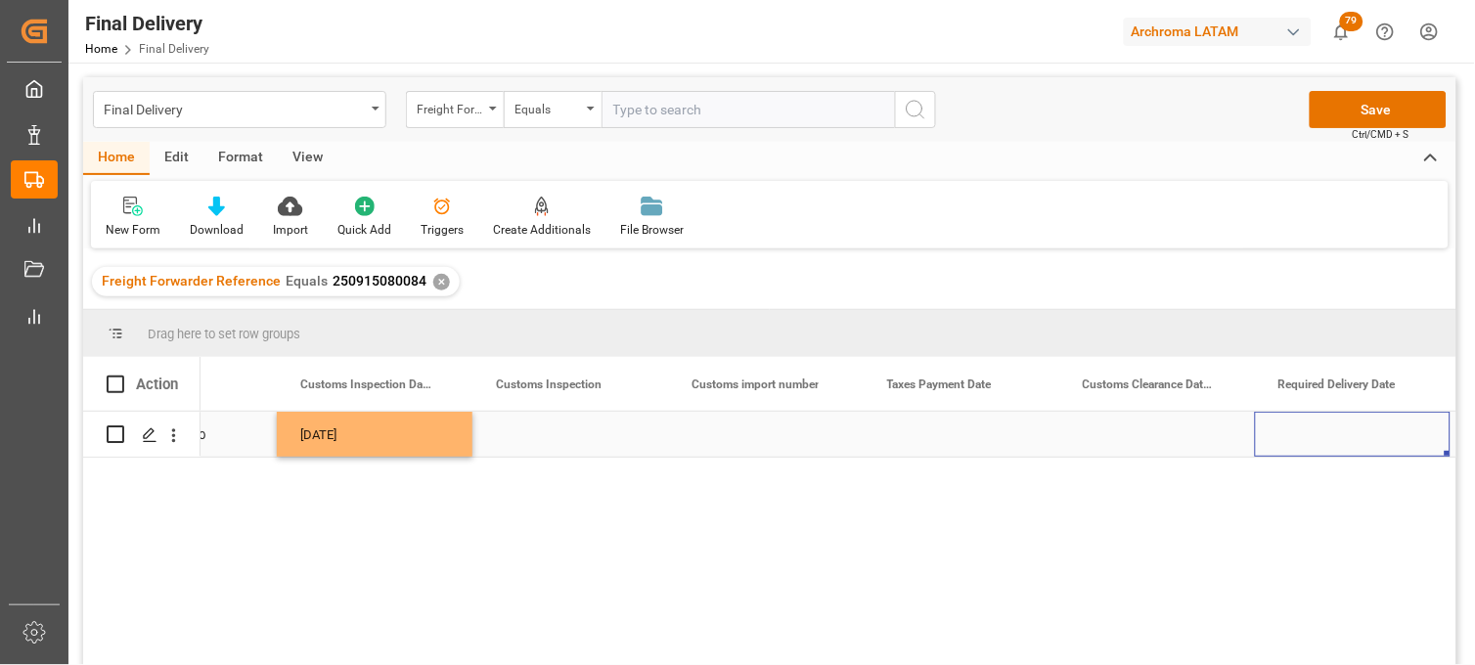
scroll to position [0, 2076]
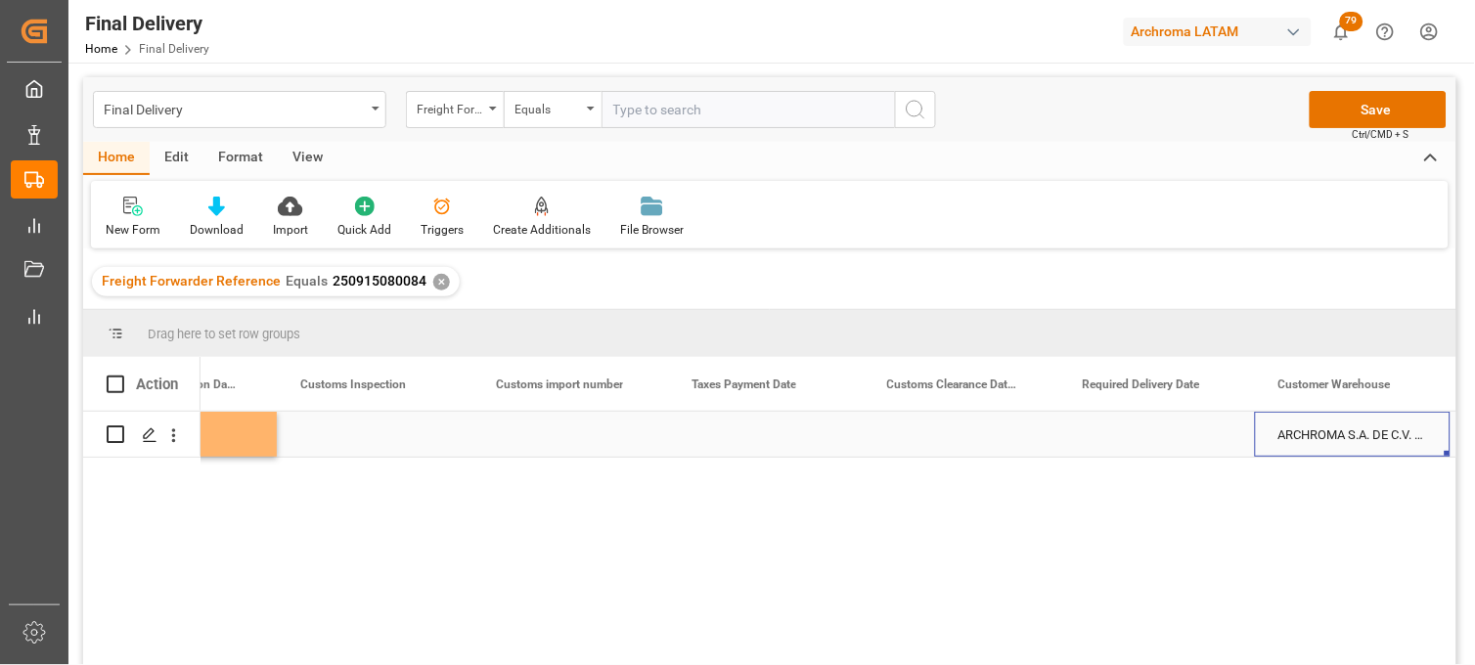
click at [1154, 435] on div "Press SPACE to select this row." at bounding box center [1157, 434] width 196 height 45
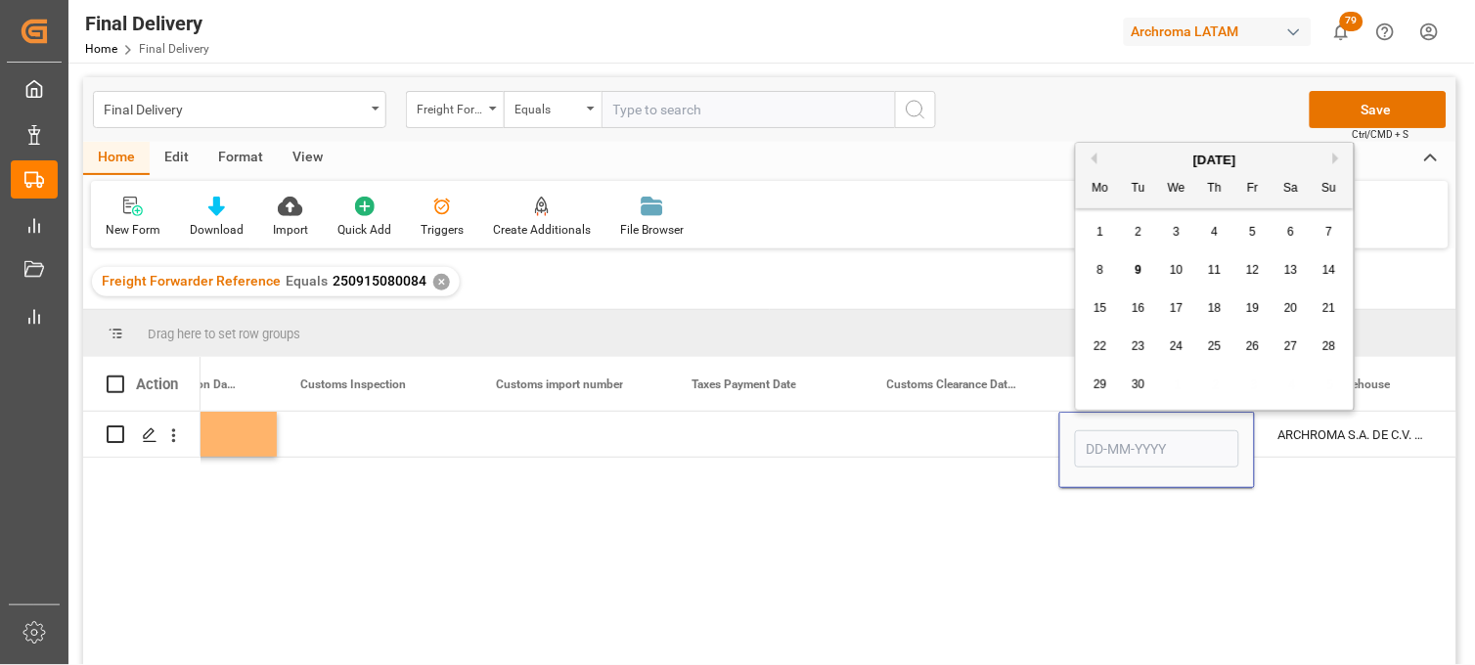
click at [1187, 313] on div "17" at bounding box center [1177, 308] width 24 height 23
type input "[DATE]"
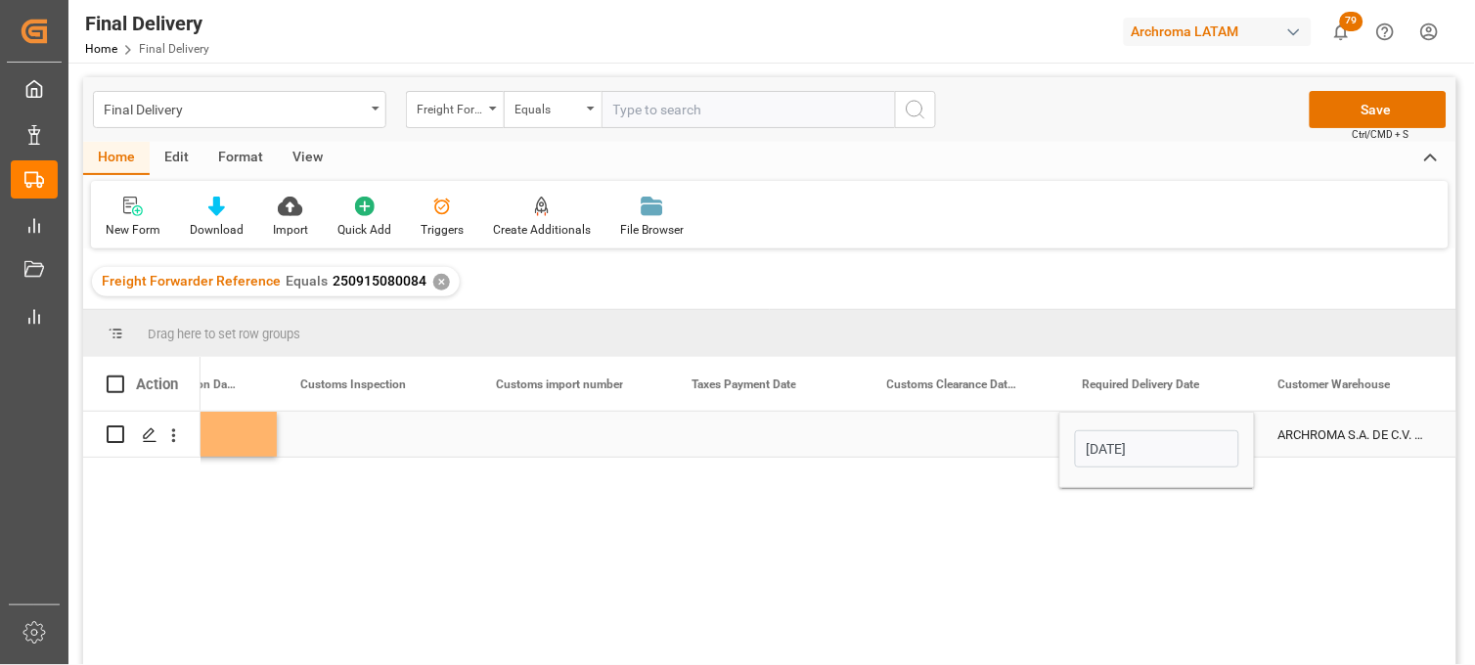
click at [982, 444] on div "Press SPACE to select this row." at bounding box center [962, 434] width 196 height 45
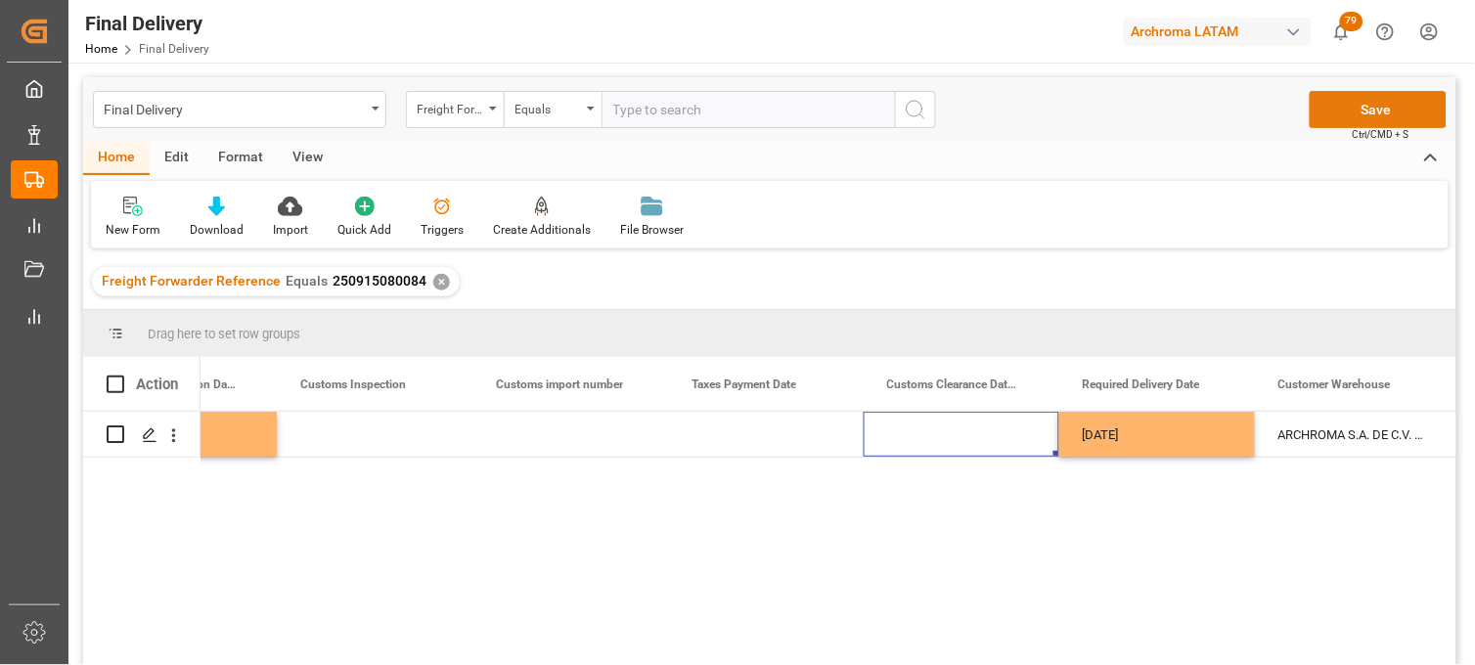
click at [1332, 117] on button "Save" at bounding box center [1378, 109] width 137 height 37
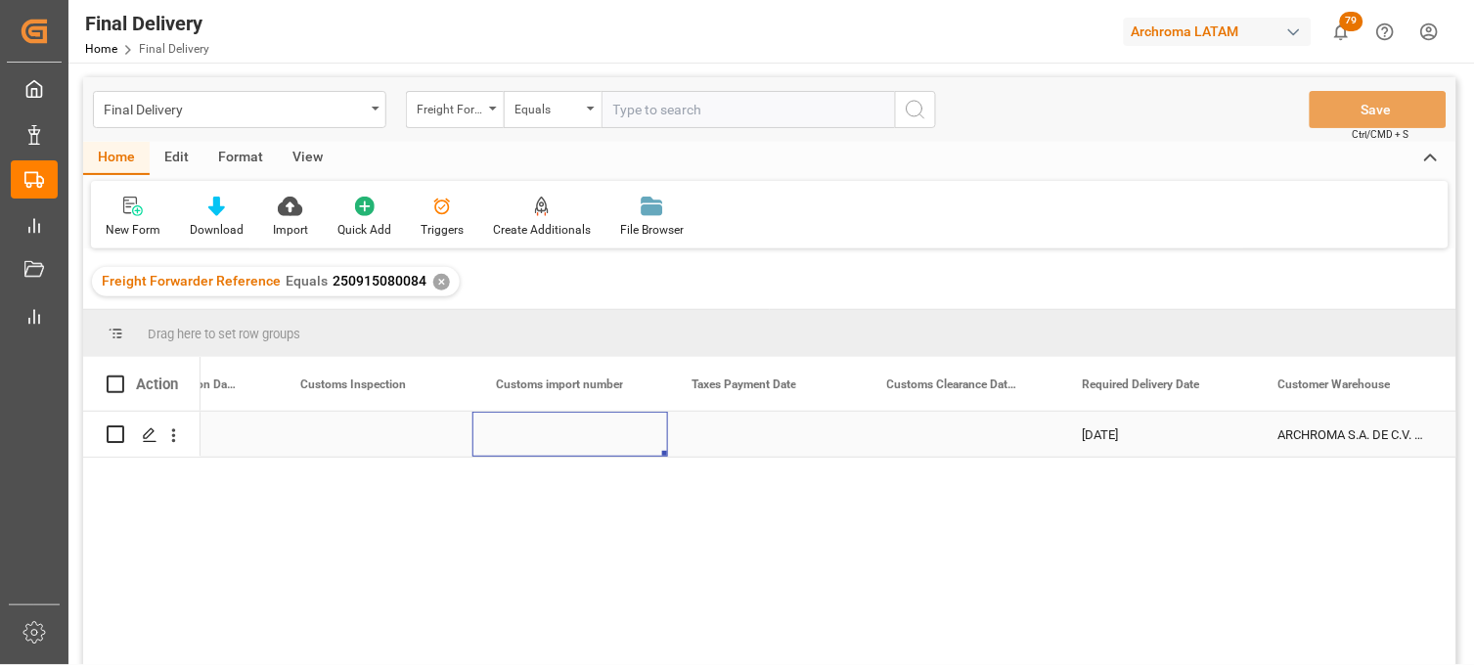
click at [525, 432] on div "Press SPACE to select this row." at bounding box center [570, 434] width 196 height 45
click at [401, 422] on div "Press SPACE to select this row." at bounding box center [375, 434] width 196 height 45
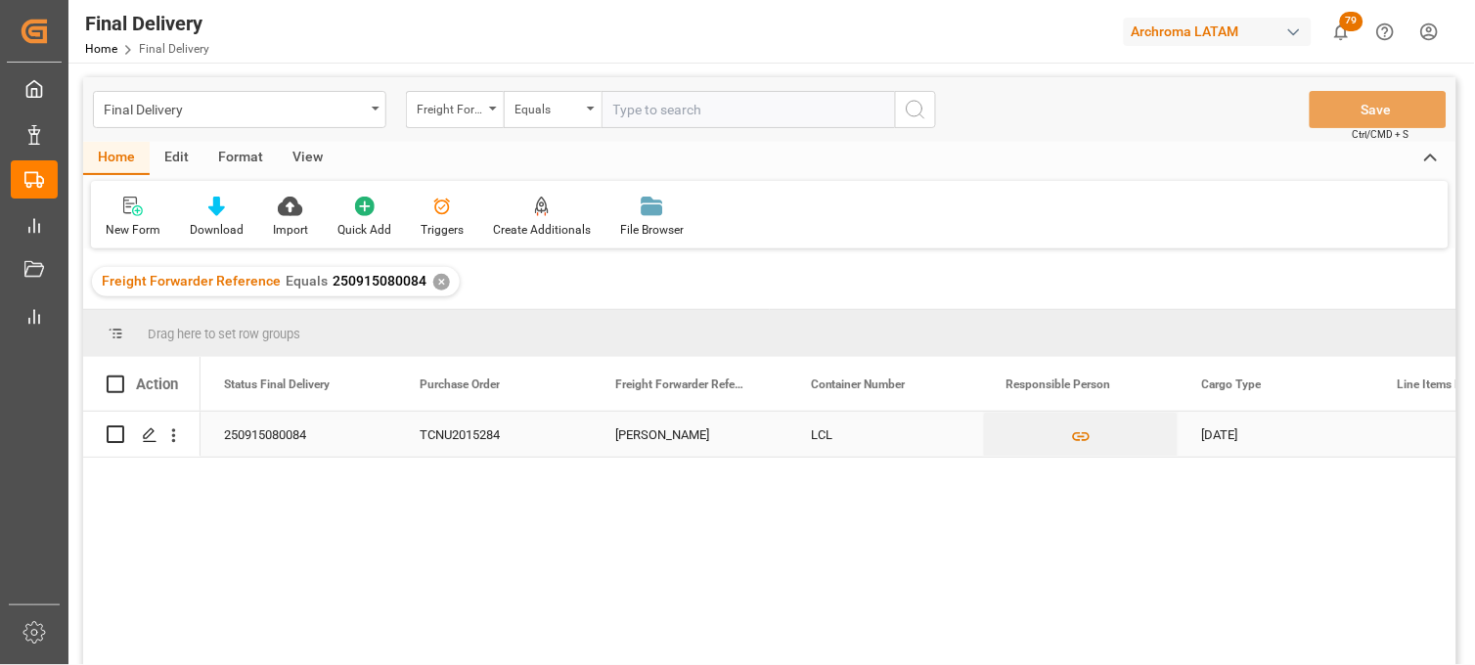
scroll to position [0, 0]
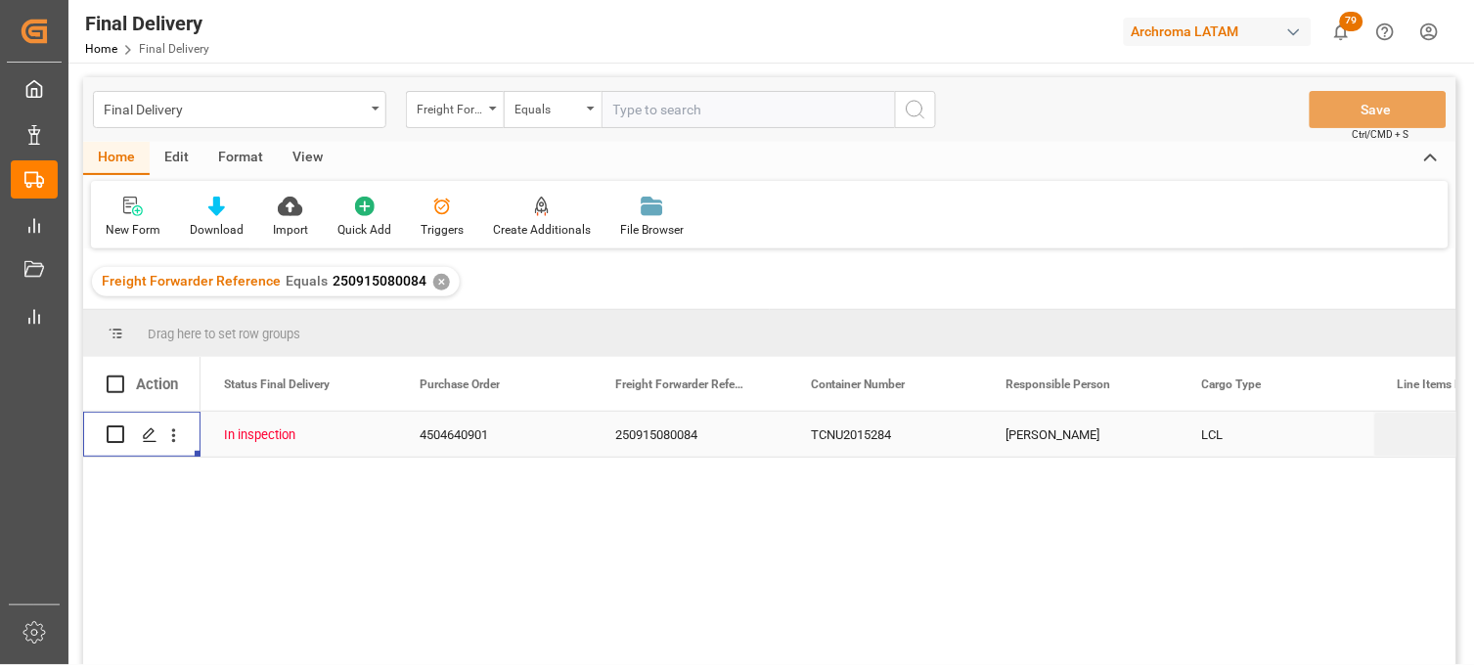
click at [472, 435] on div "4504640901" at bounding box center [494, 434] width 196 height 45
click at [494, 440] on div "4504640901" at bounding box center [494, 434] width 196 height 45
click at [435, 281] on div "✕" at bounding box center [441, 282] width 17 height 17
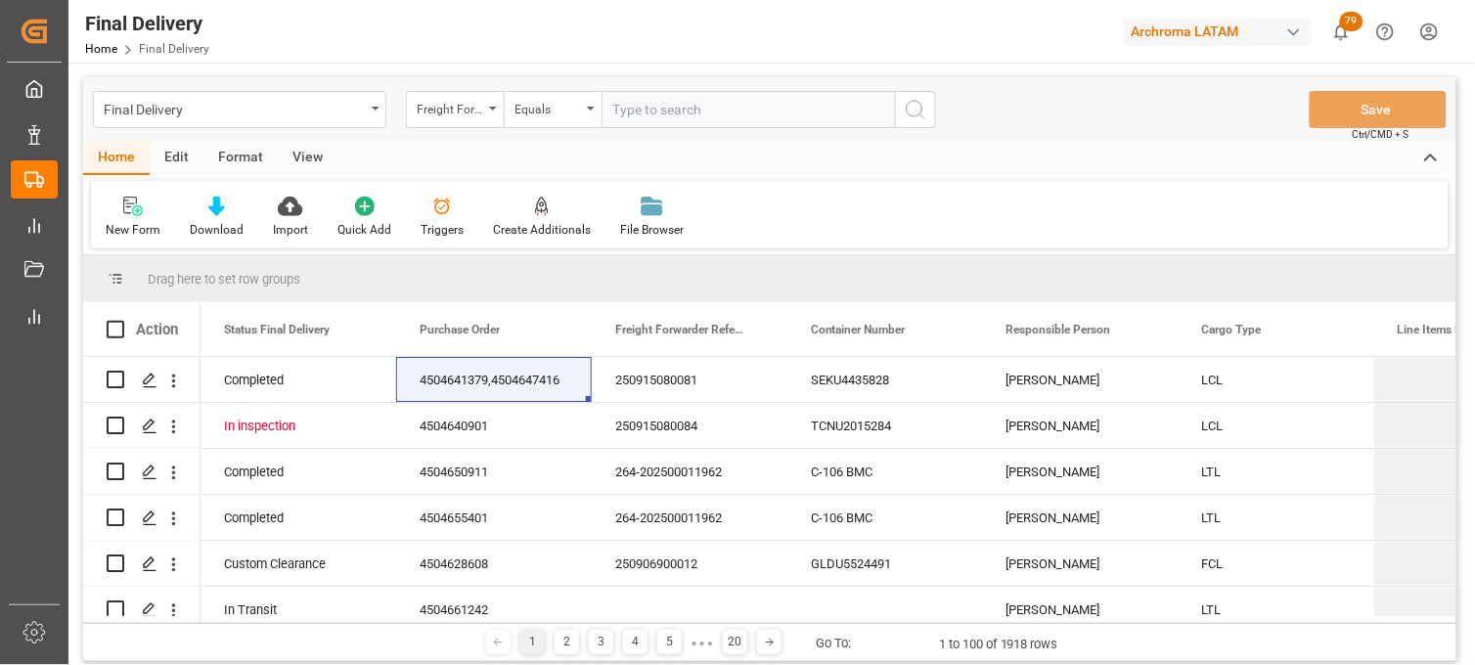
click at [627, 110] on input "text" at bounding box center [748, 109] width 293 height 37
paste input "250915080022"
type input "250915080022"
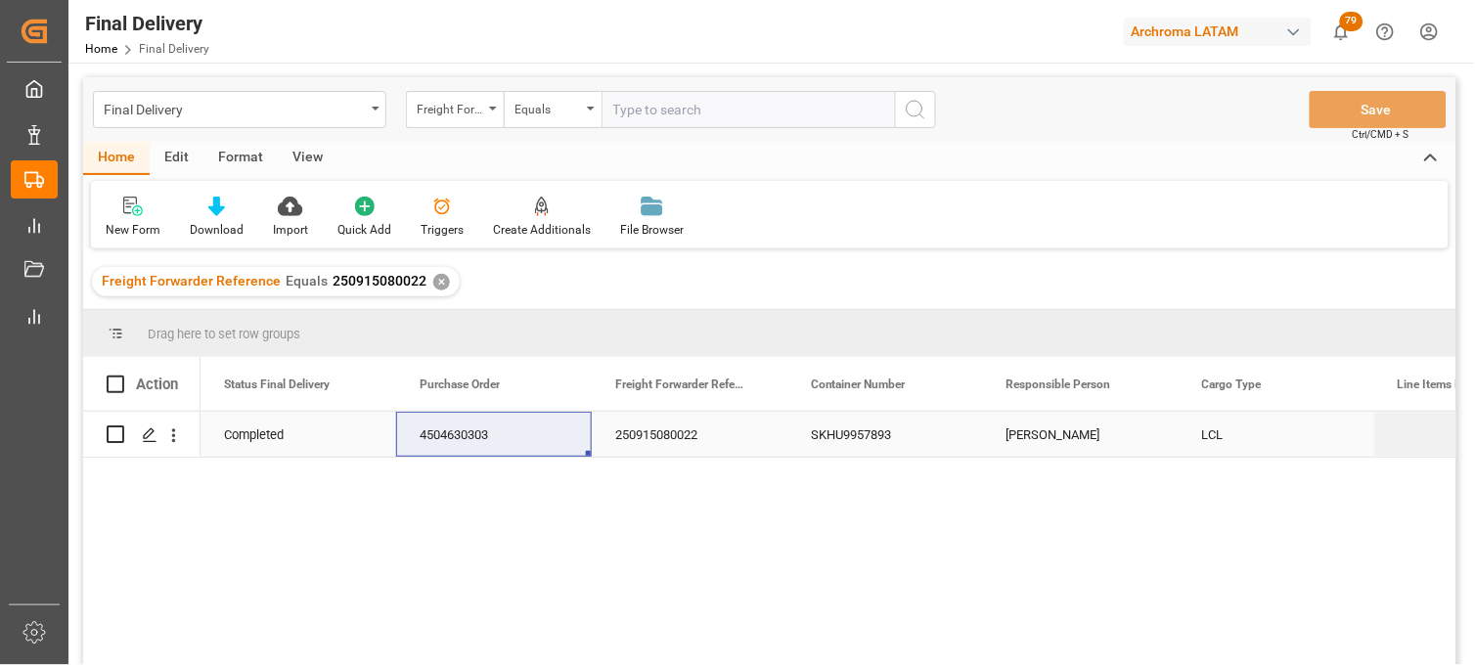
click at [816, 427] on div "SKHU9957893" at bounding box center [885, 434] width 196 height 45
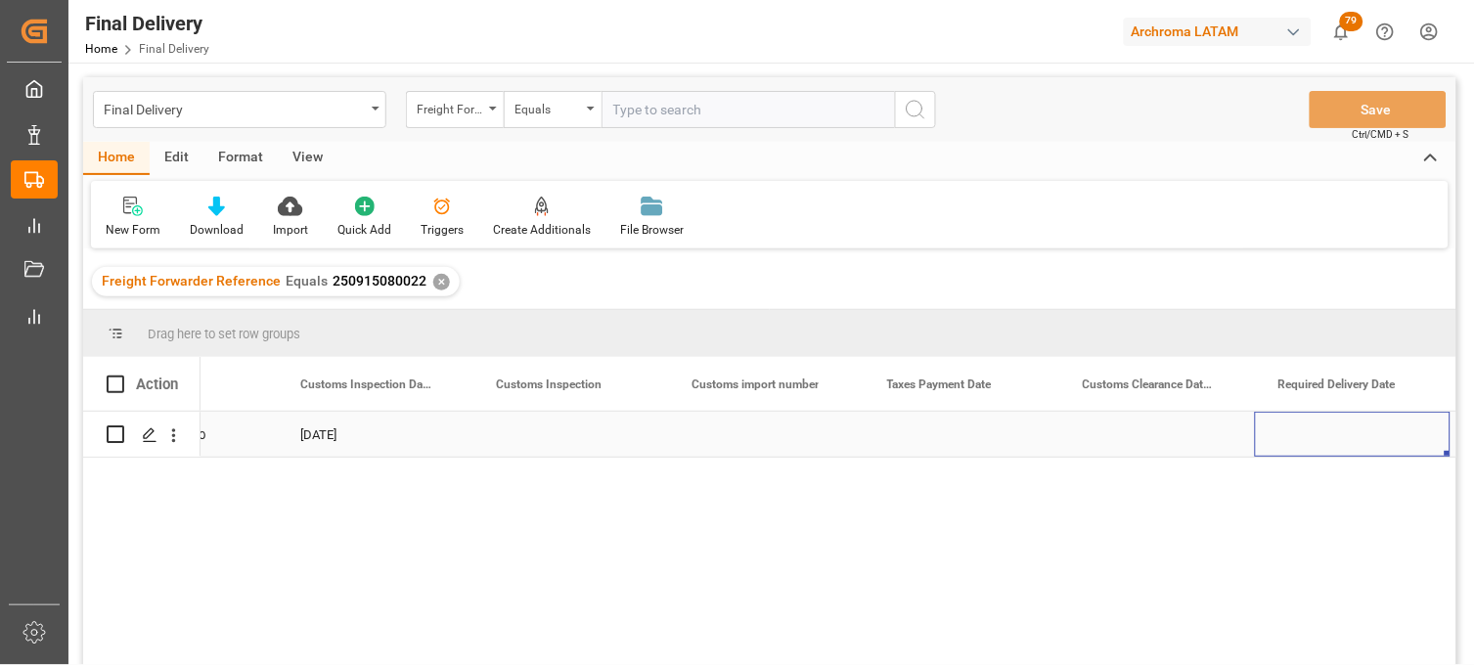
click at [930, 438] on div "Press SPACE to select this row." at bounding box center [962, 434] width 196 height 45
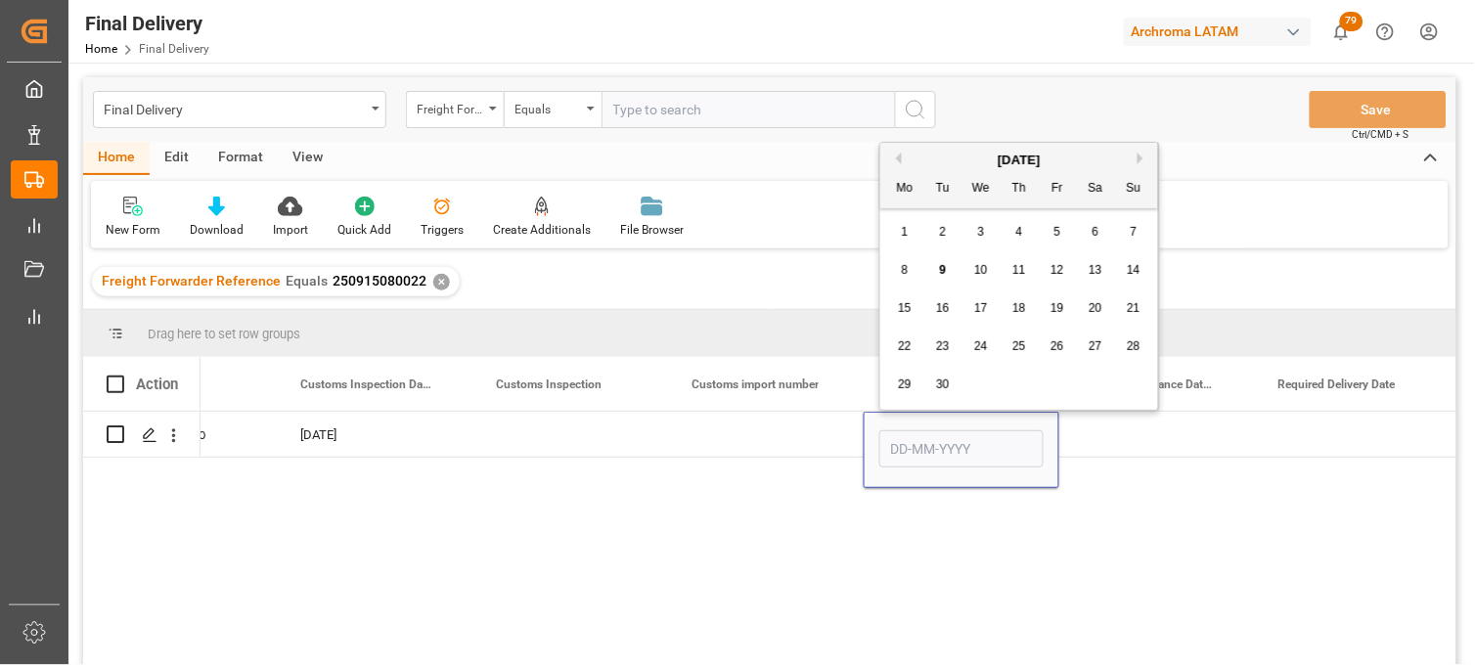
click at [940, 267] on span "9" at bounding box center [943, 270] width 7 height 14
type input "[DATE]"
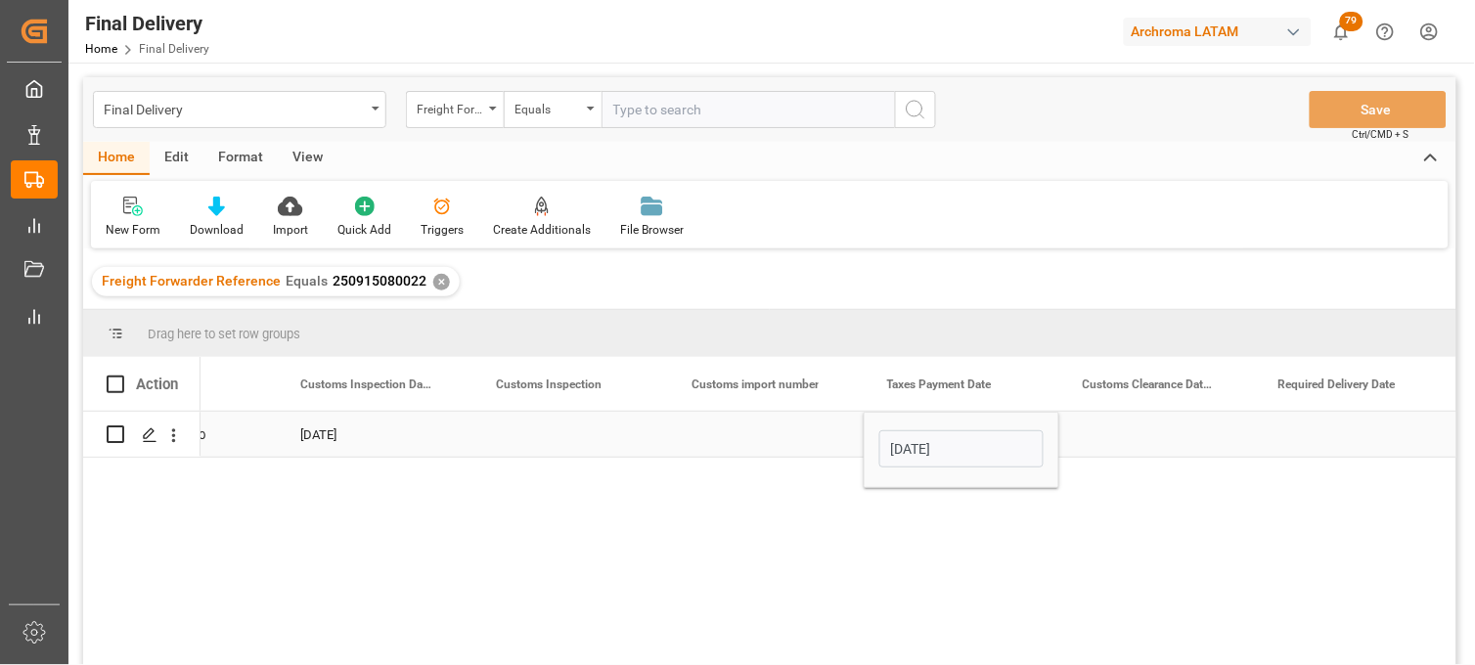
click at [781, 433] on div "Press SPACE to select this row." at bounding box center [766, 434] width 196 height 45
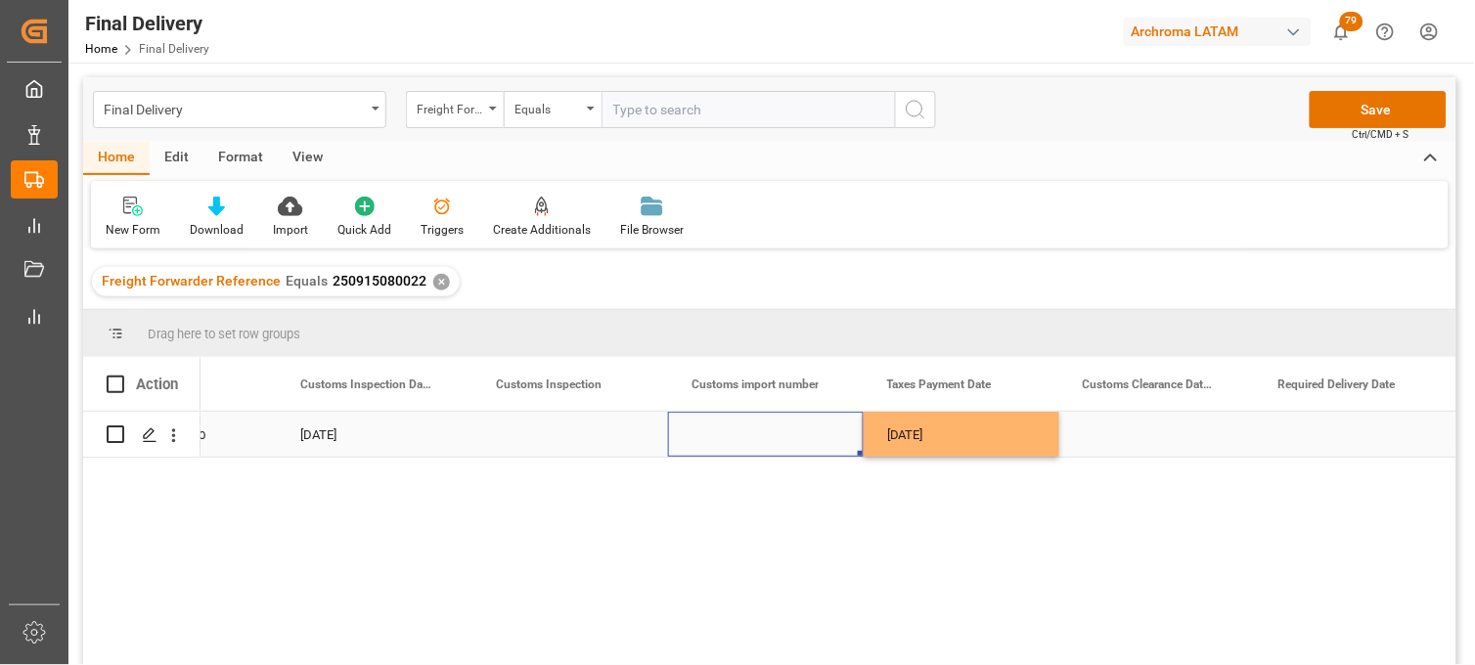
click at [742, 442] on div "Press SPACE to select this row." at bounding box center [766, 434] width 196 height 45
type input "25 16 3108 5003634"
click at [915, 433] on div "[DATE]" at bounding box center [962, 434] width 196 height 45
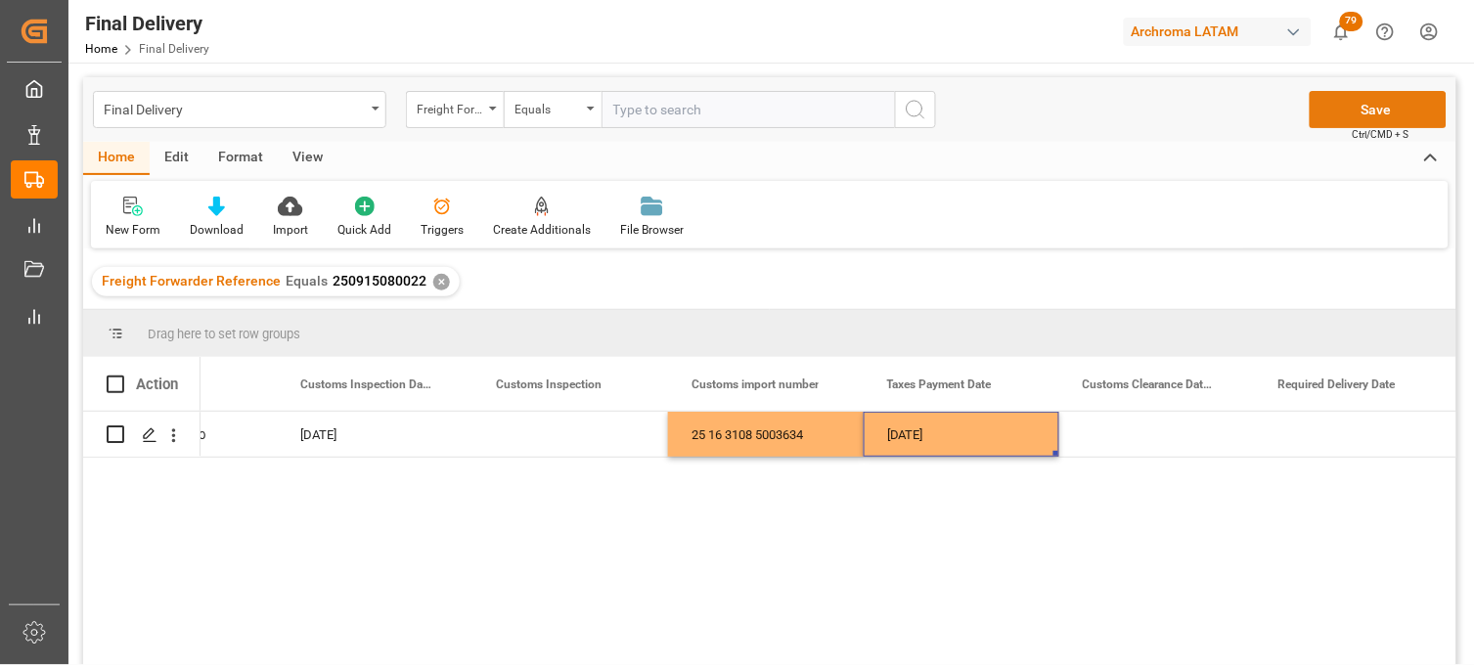
click at [1343, 103] on button "Save" at bounding box center [1378, 109] width 137 height 37
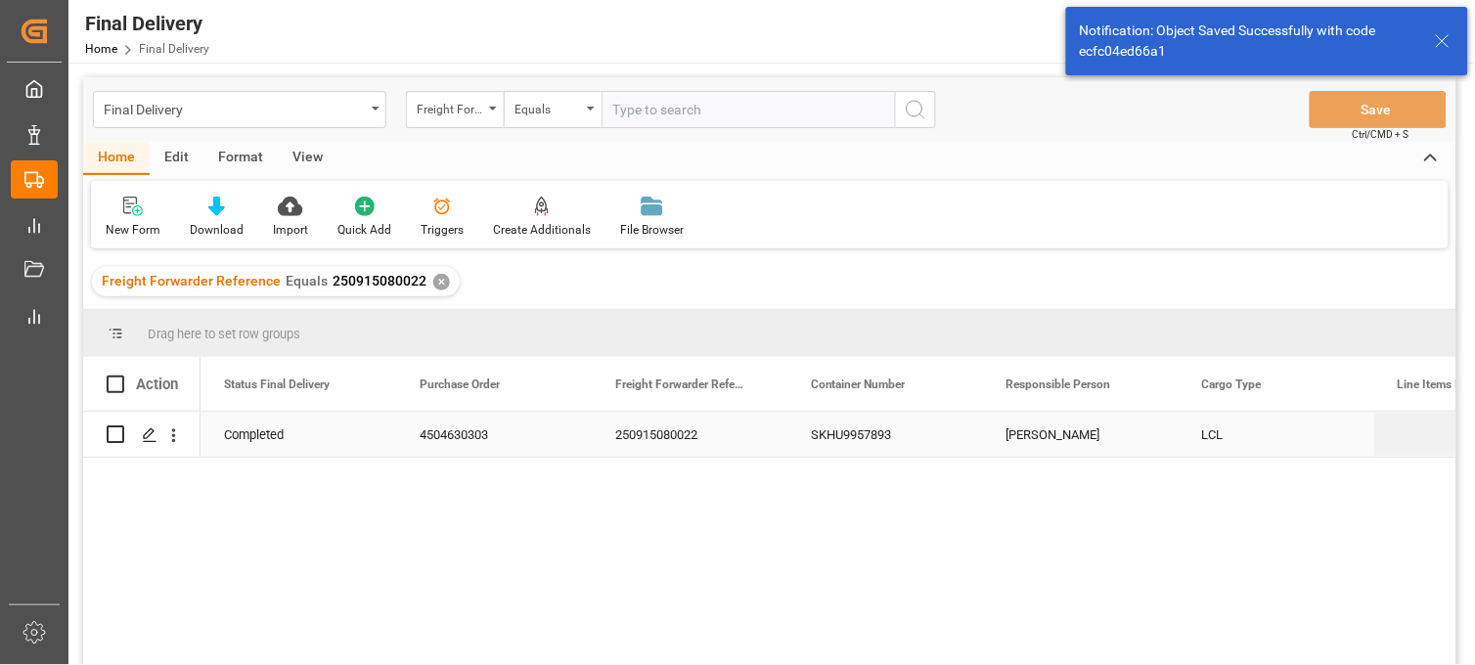
click at [1019, 443] on div "[PERSON_NAME]" at bounding box center [1081, 434] width 196 height 45
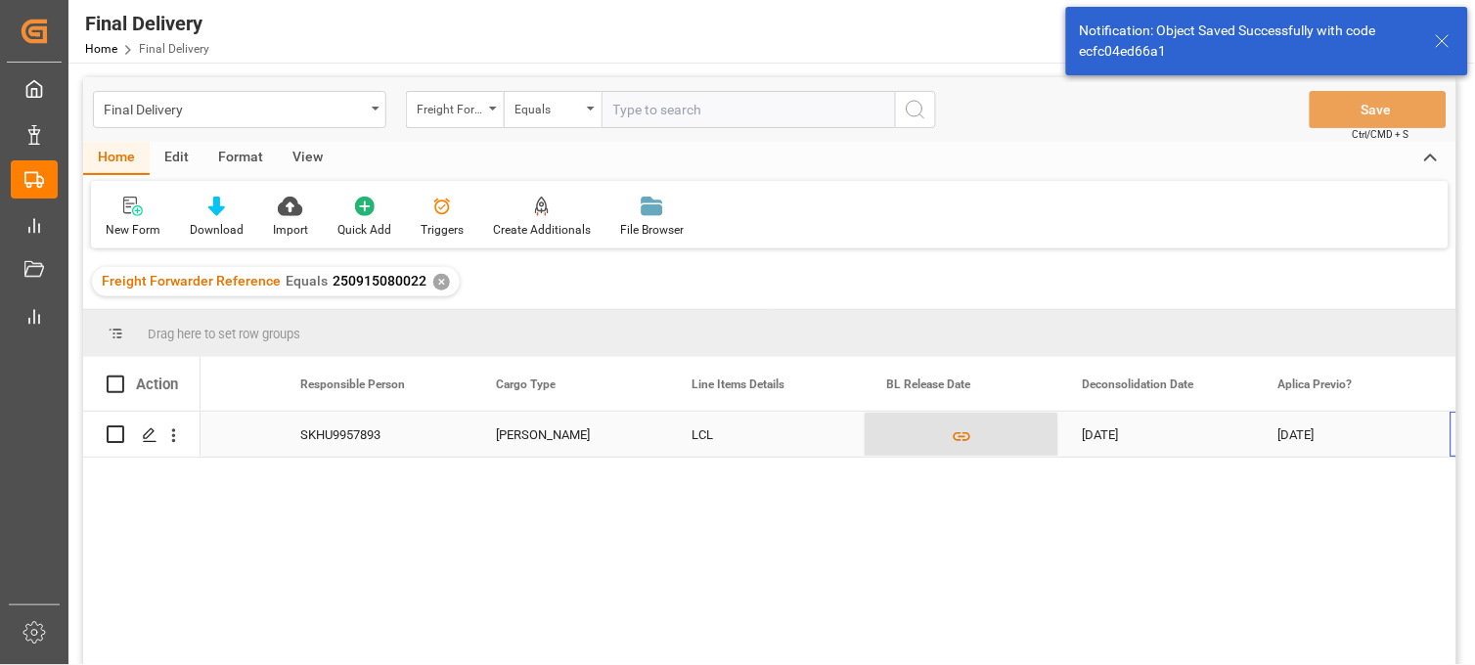
scroll to position [0, 706]
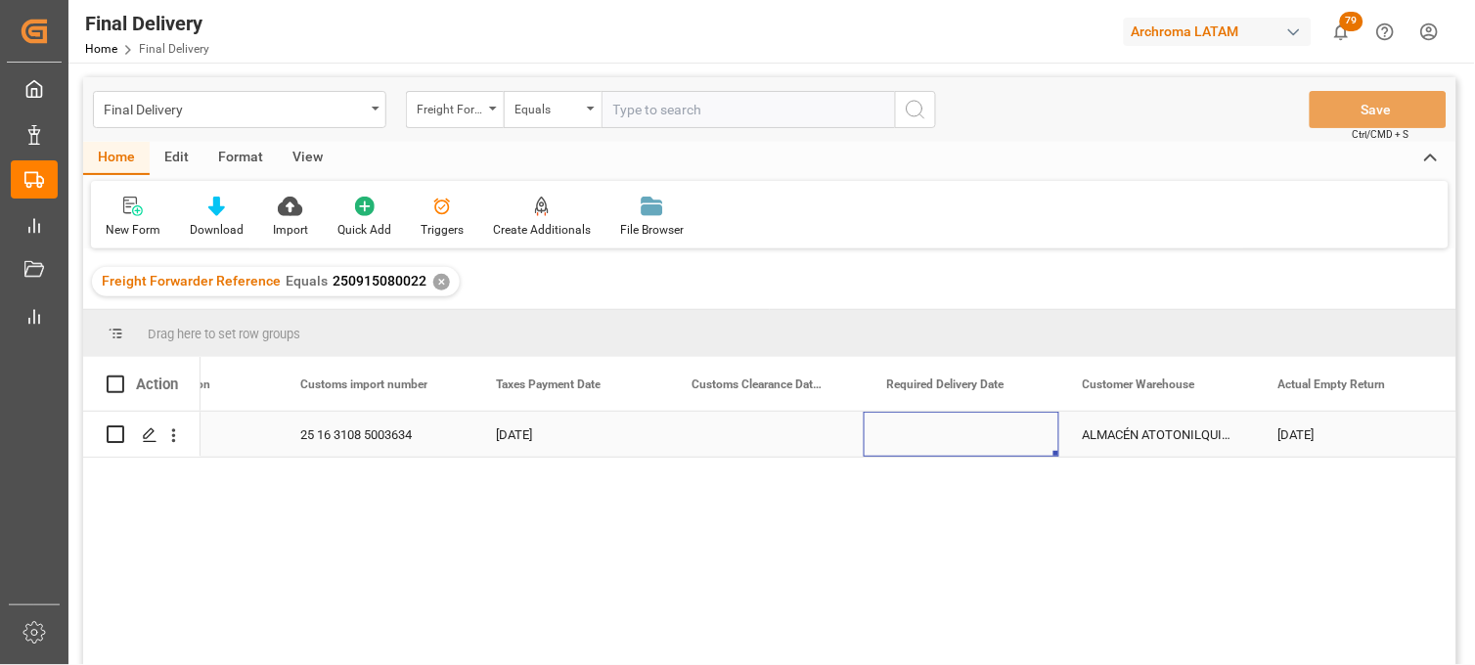
click at [978, 436] on div "Press SPACE to select this row." at bounding box center [962, 434] width 196 height 45
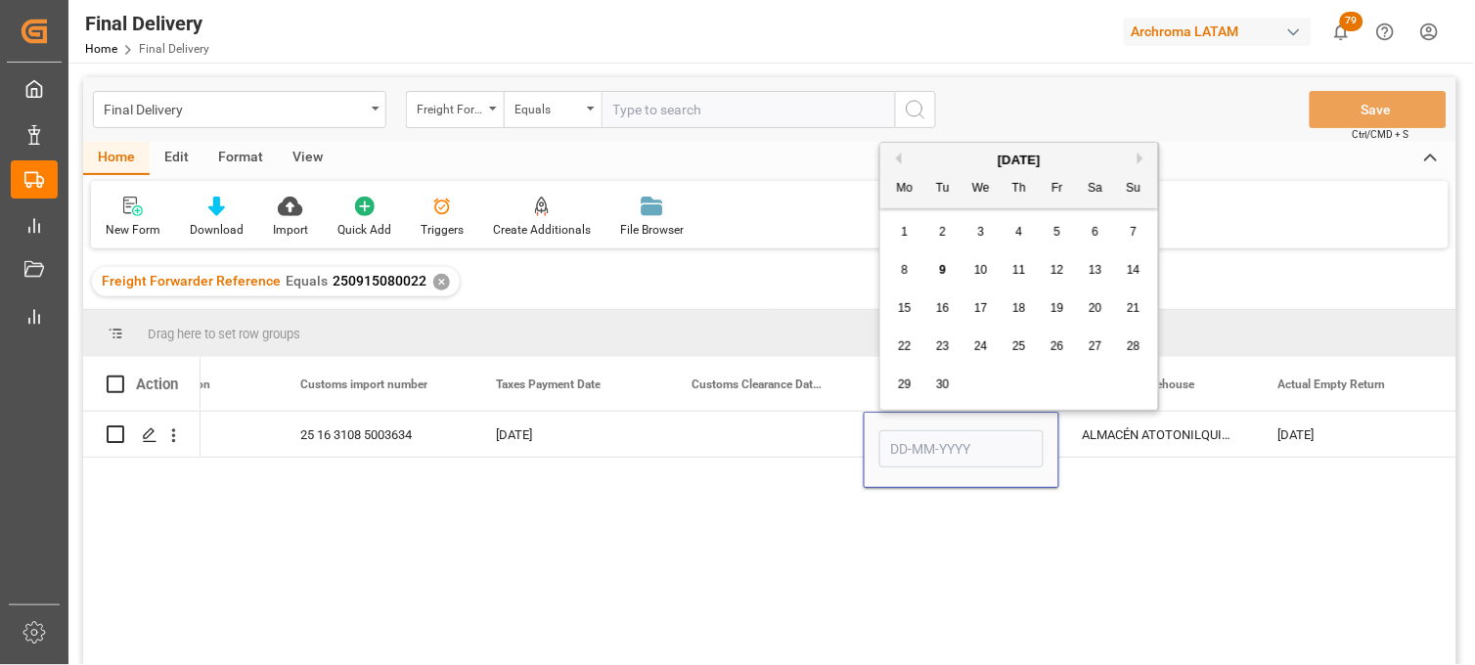
click at [982, 345] on span "24" at bounding box center [980, 346] width 13 height 14
type input "[DATE]"
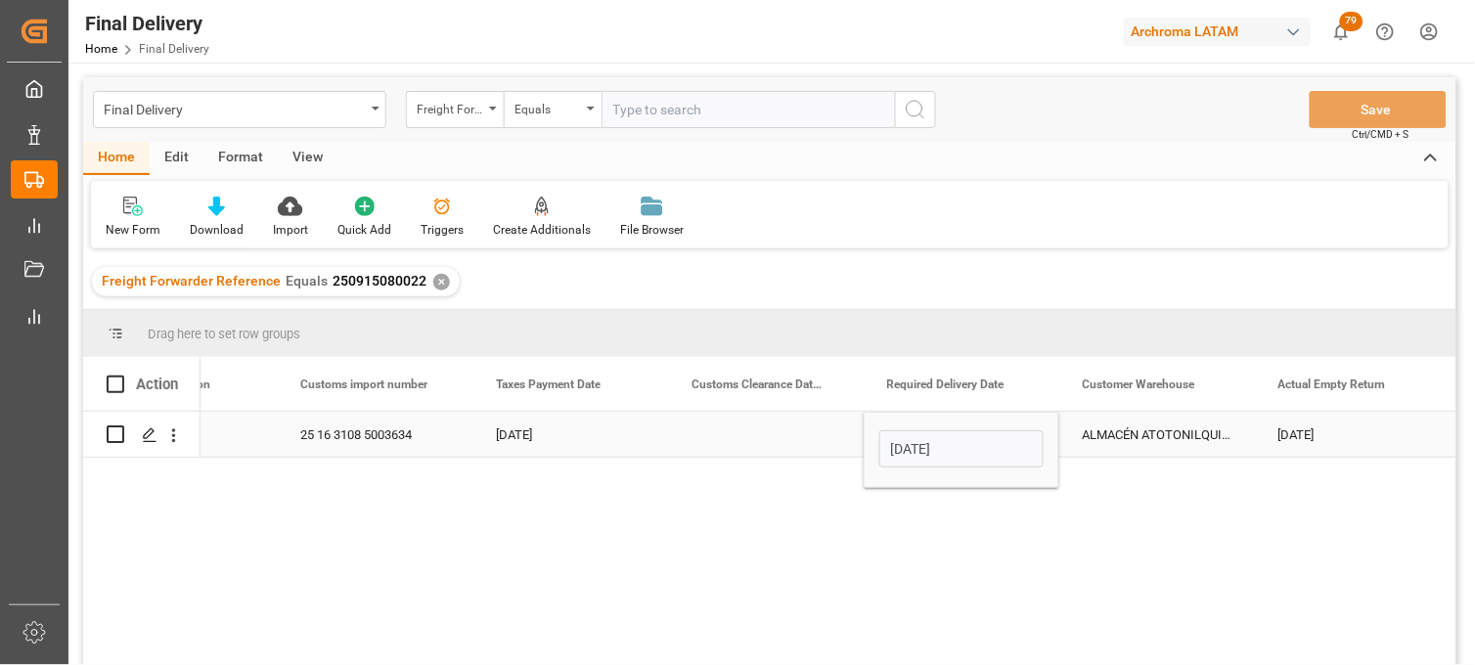
click at [758, 436] on div "Press SPACE to select this row." at bounding box center [766, 434] width 196 height 45
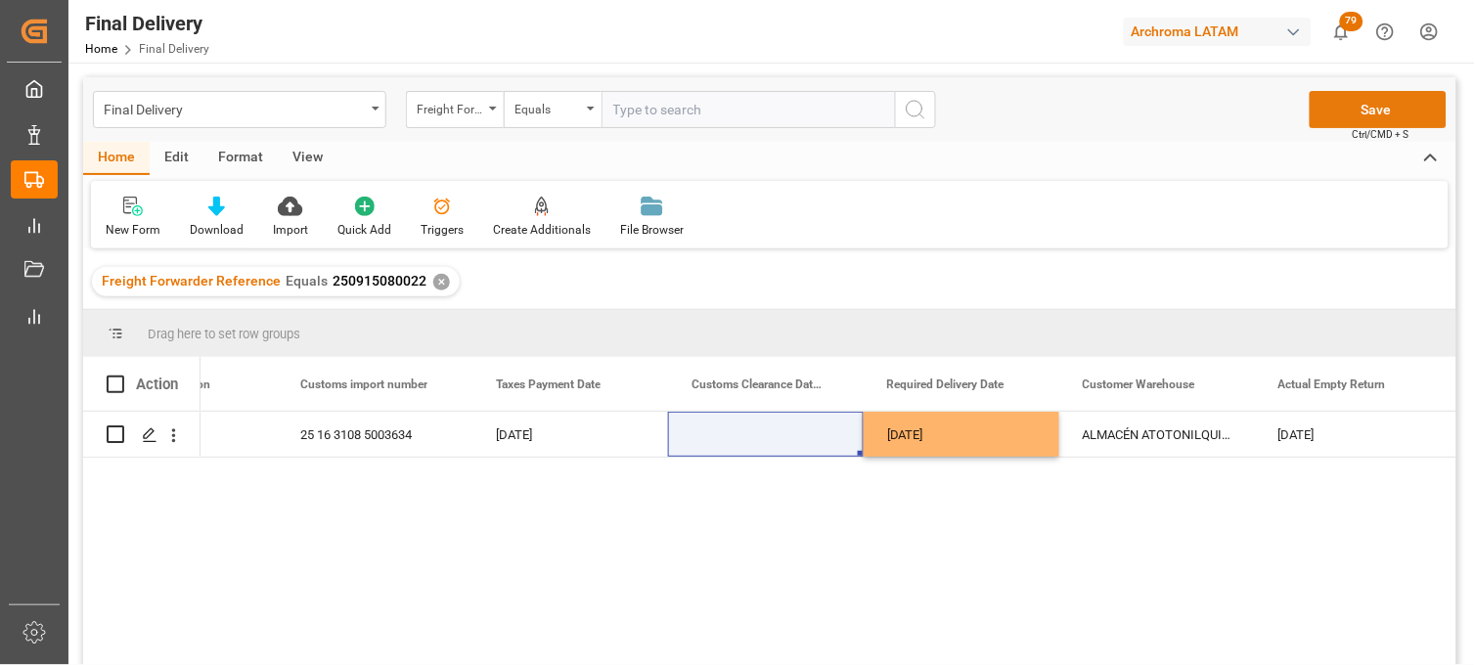
click at [1371, 118] on button "Save" at bounding box center [1378, 109] width 137 height 37
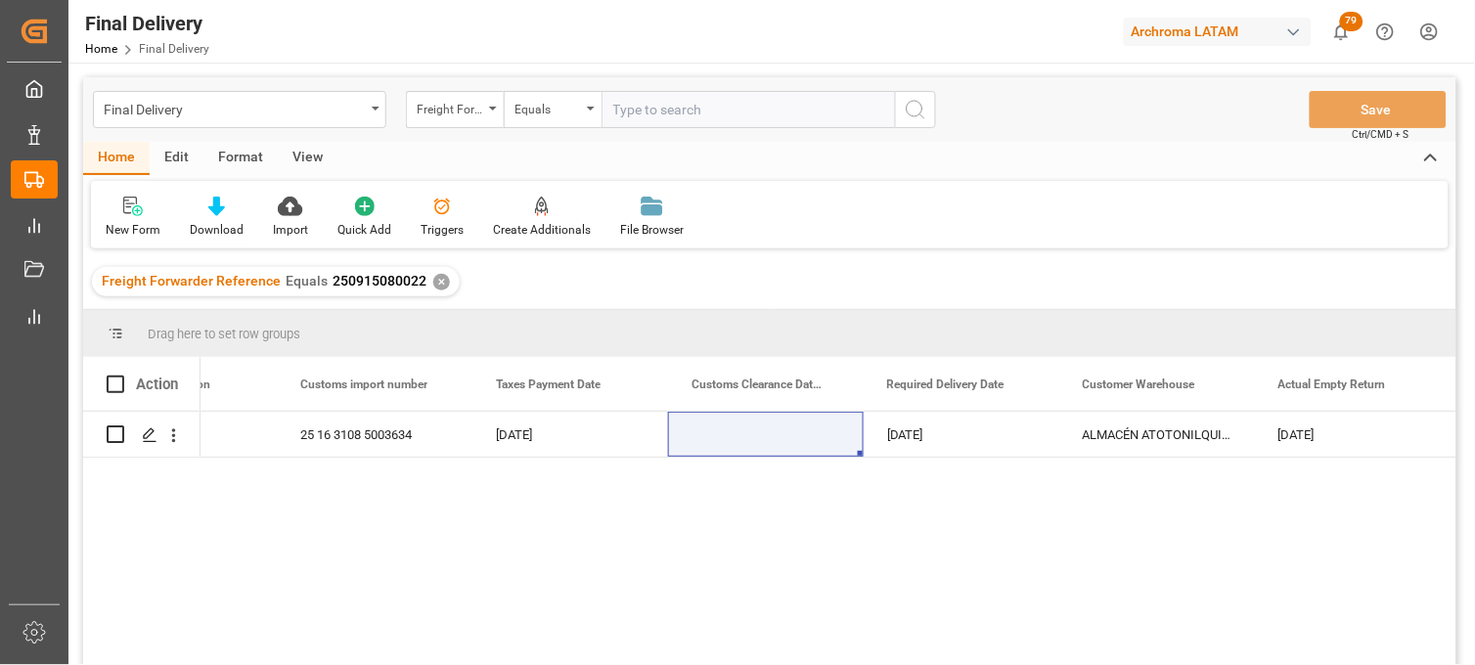
click at [433, 280] on div "✕" at bounding box center [441, 282] width 17 height 17
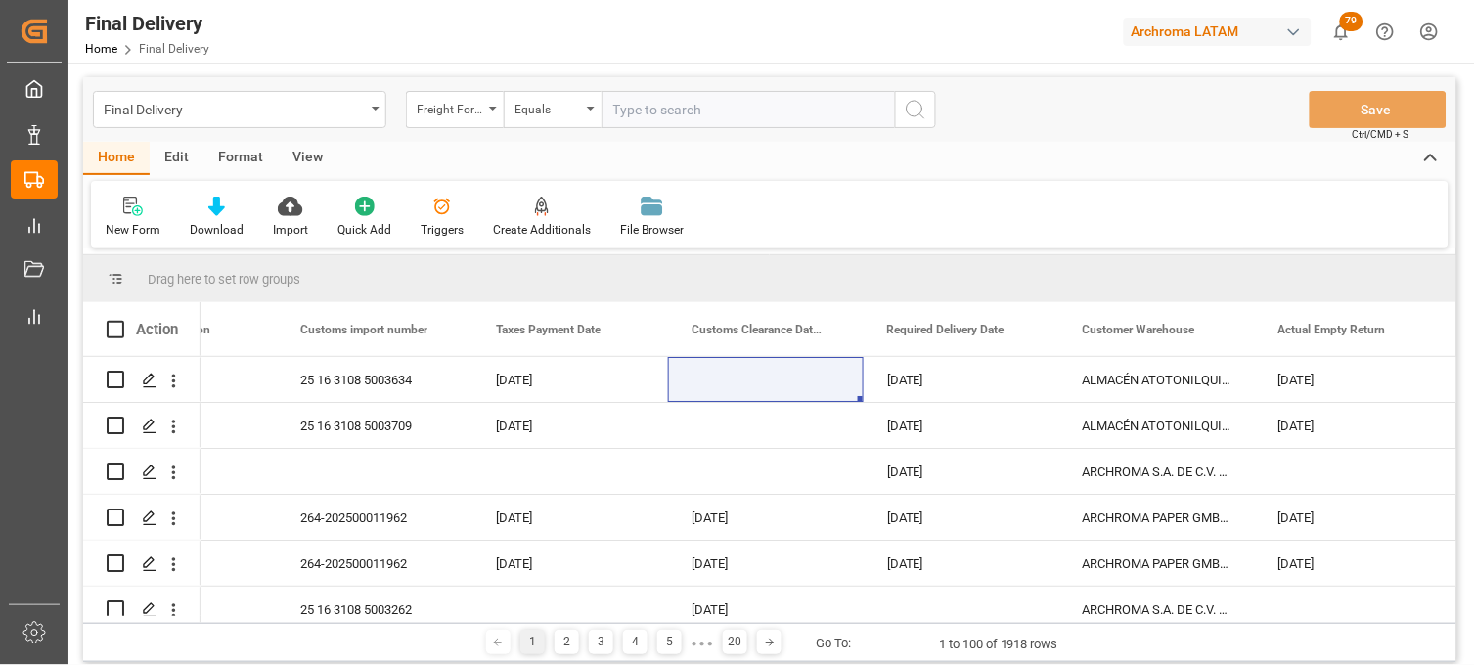
click at [641, 110] on input "text" at bounding box center [748, 109] width 293 height 37
paste input "250915080003"
type input "250915080003"
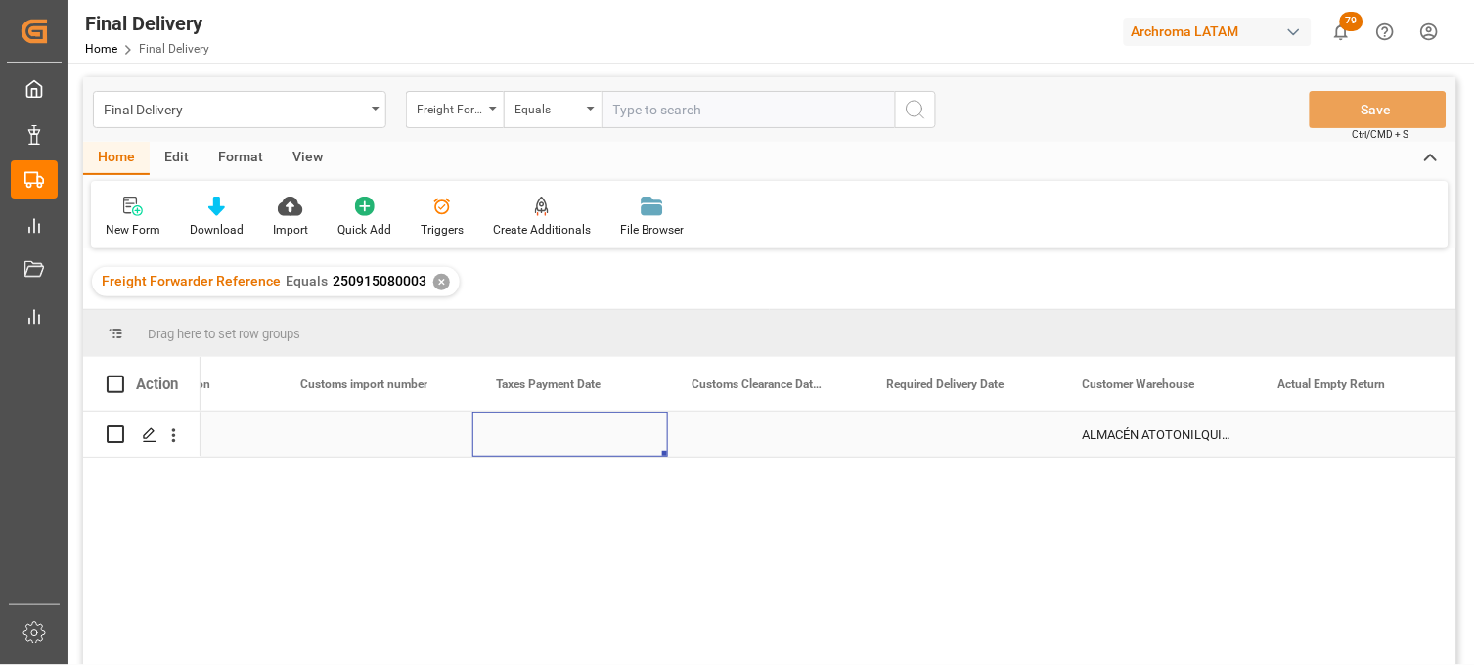
click at [577, 437] on div "Press SPACE to select this row." at bounding box center [570, 434] width 196 height 45
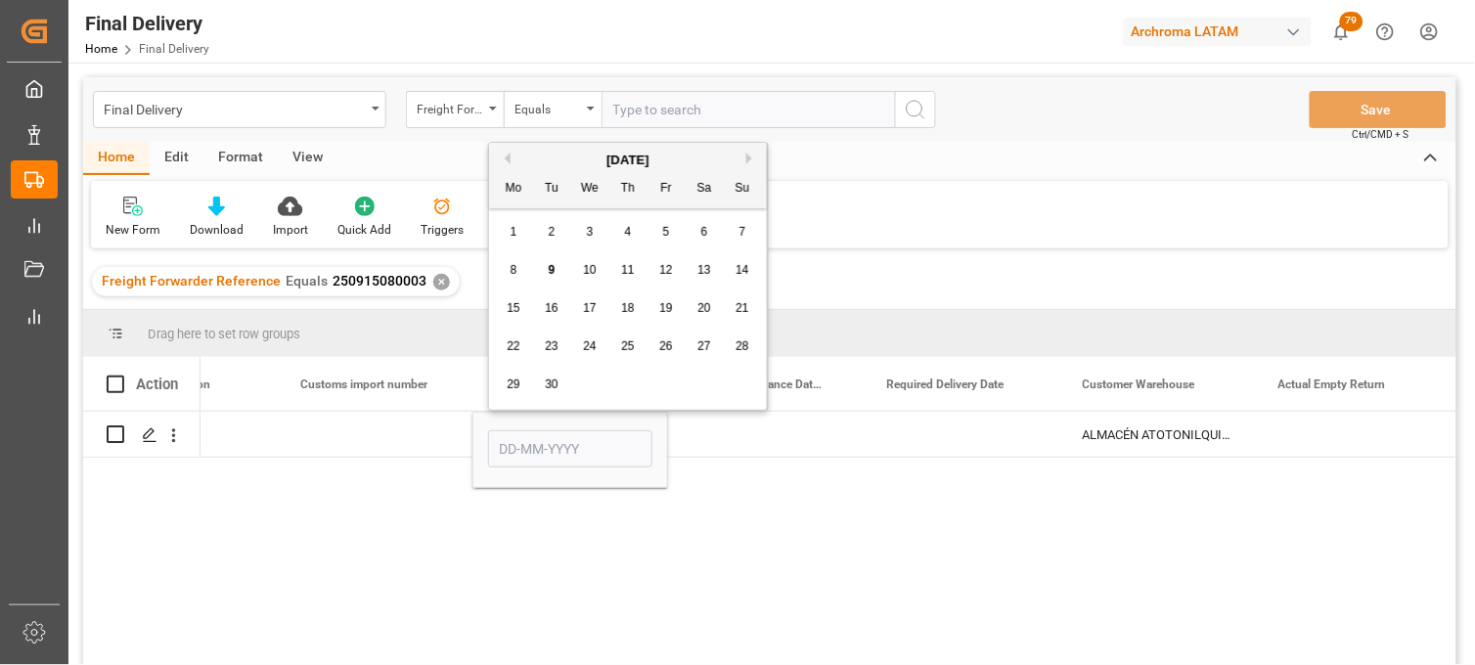
click at [549, 272] on span "9" at bounding box center [552, 270] width 7 height 14
type input "[DATE]"
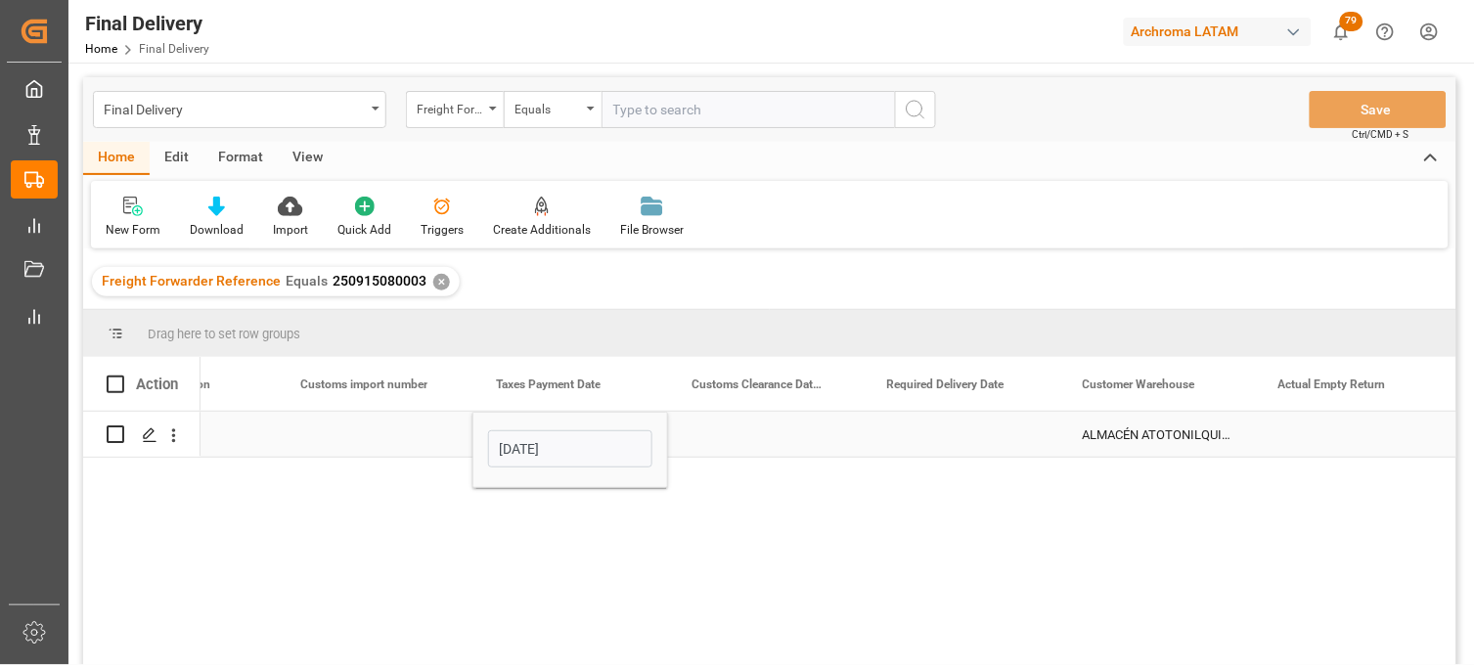
click at [396, 434] on div "Press SPACE to select this row." at bounding box center [375, 434] width 196 height 45
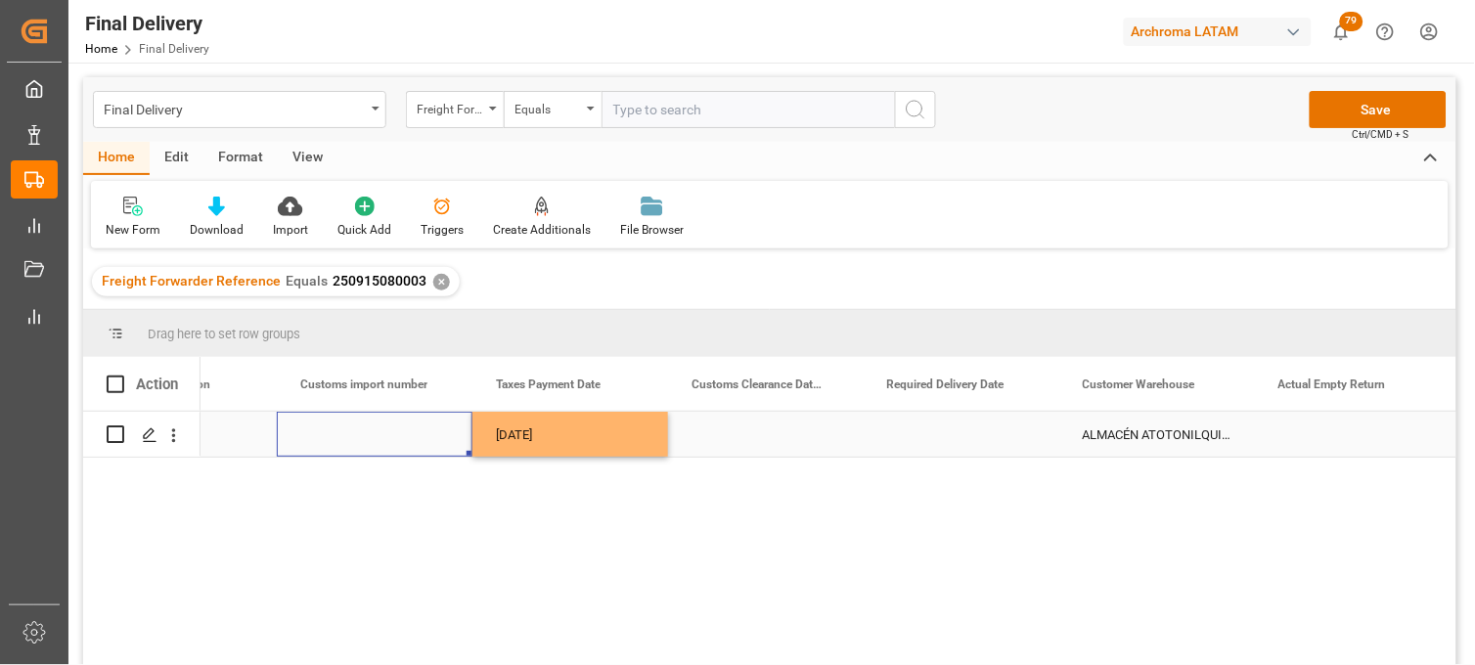
click at [380, 427] on div "Press SPACE to select this row." at bounding box center [375, 434] width 196 height 45
click at [380, 427] on input "Press SPACE to select this row." at bounding box center [374, 445] width 164 height 37
type input "25 16 3108 5003222"
click at [532, 437] on div "[DATE]" at bounding box center [570, 434] width 196 height 45
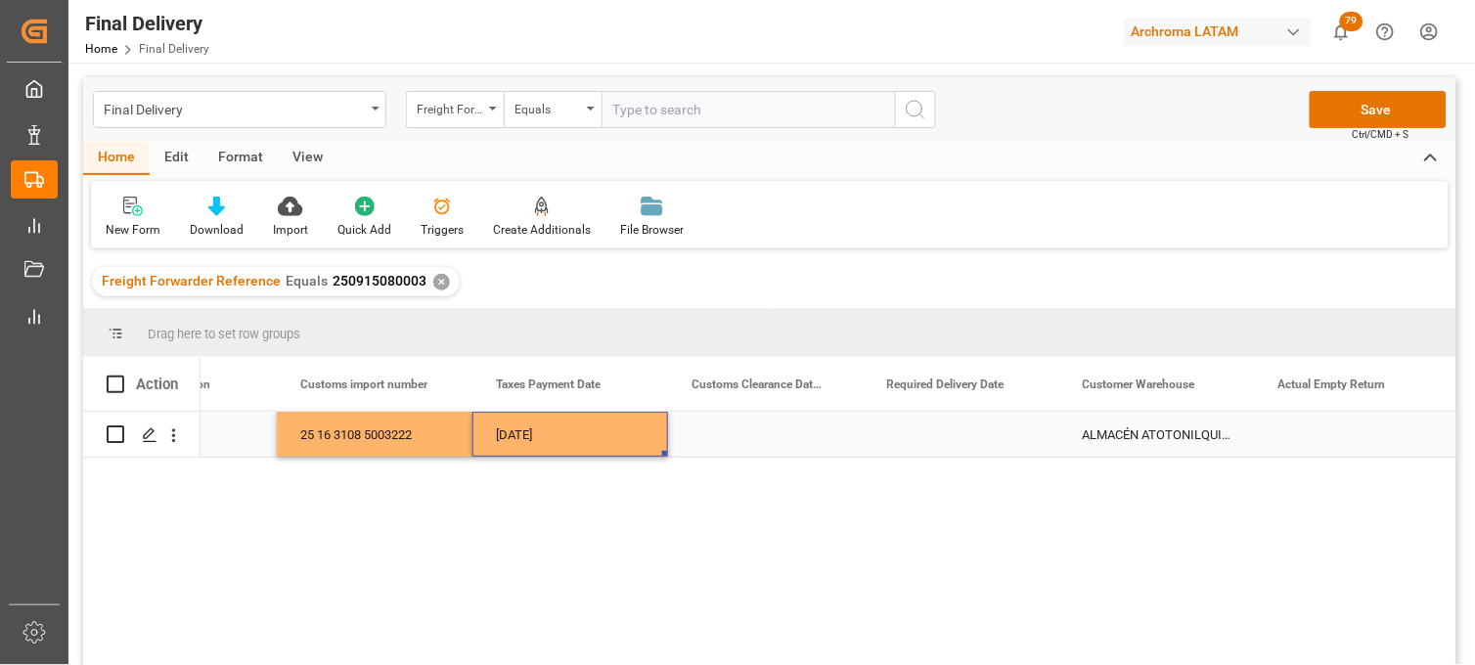
click at [968, 440] on div "Press SPACE to select this row." at bounding box center [962, 434] width 196 height 45
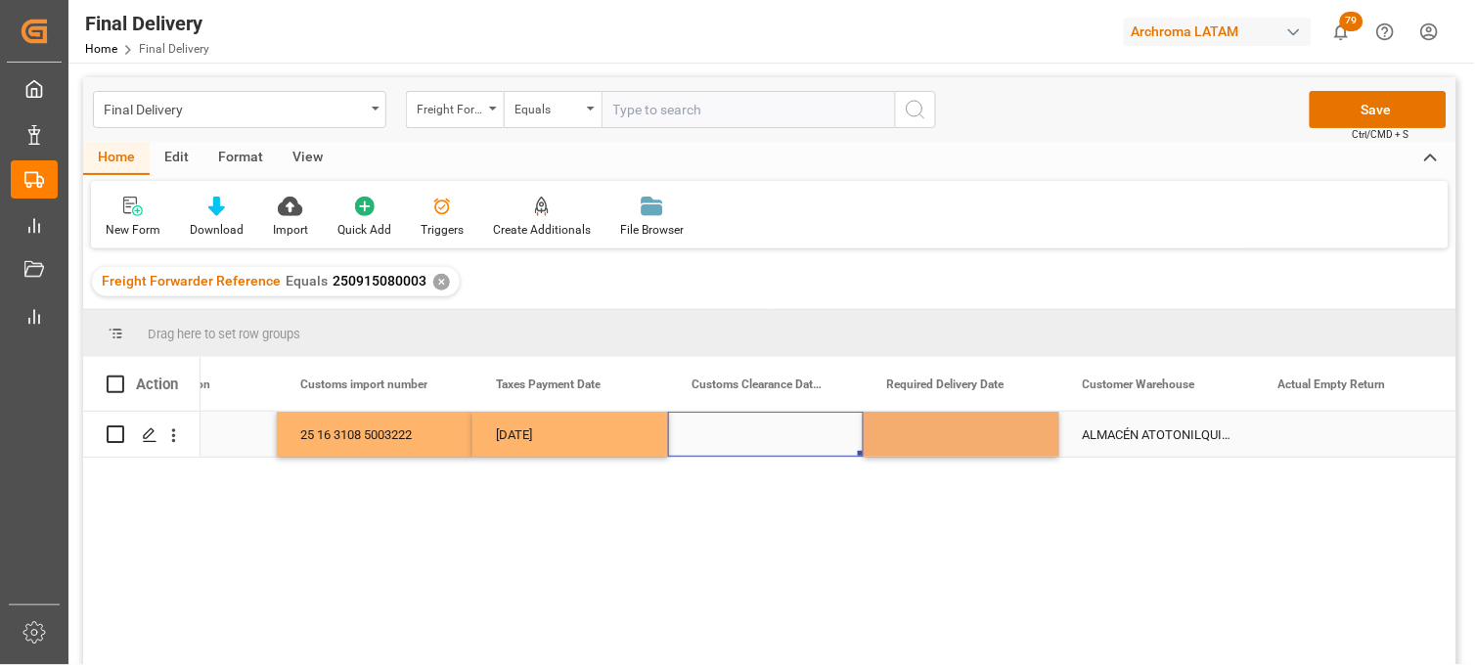
click at [746, 434] on div "Press SPACE to select this row." at bounding box center [766, 434] width 196 height 45
click at [1358, 112] on button "Save" at bounding box center [1378, 109] width 137 height 37
